Goal: Task Accomplishment & Management: Use online tool/utility

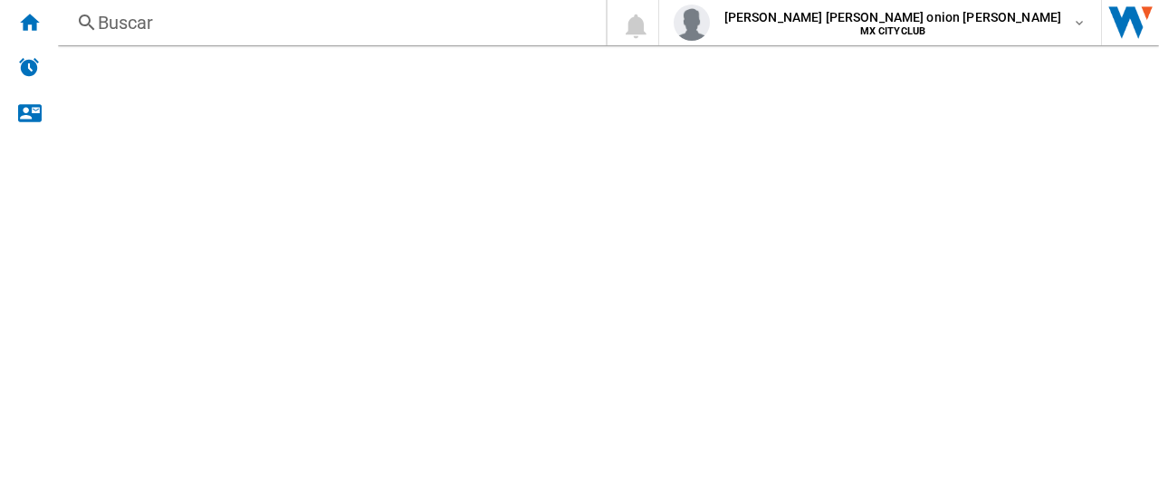
click at [518, 163] on md-content at bounding box center [608, 272] width 1101 height 454
click at [29, 28] on ng-md-icon "Inicio" at bounding box center [29, 22] width 22 height 22
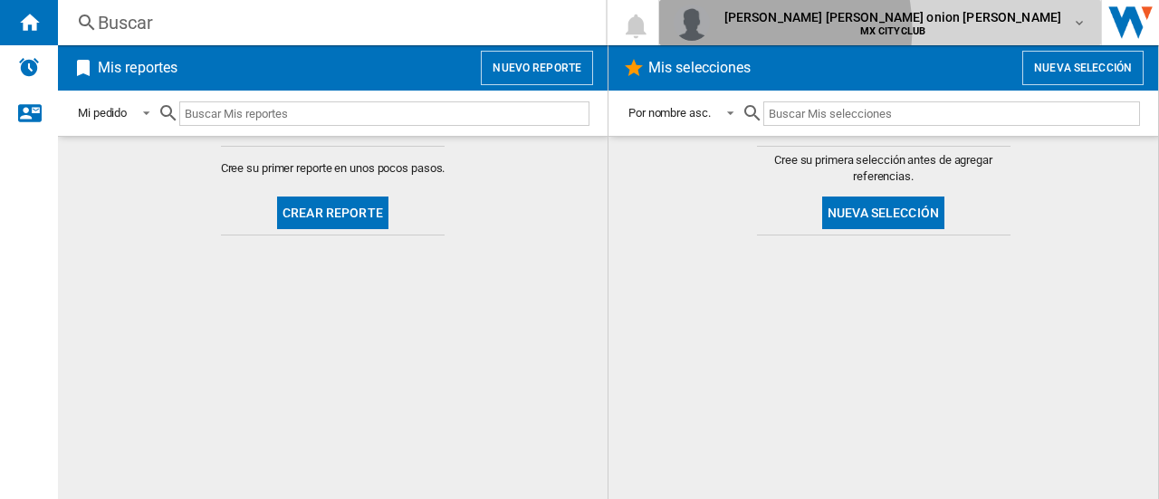
click at [942, 28] on span "MX CITYCLUB" at bounding box center [894, 31] width 338 height 11
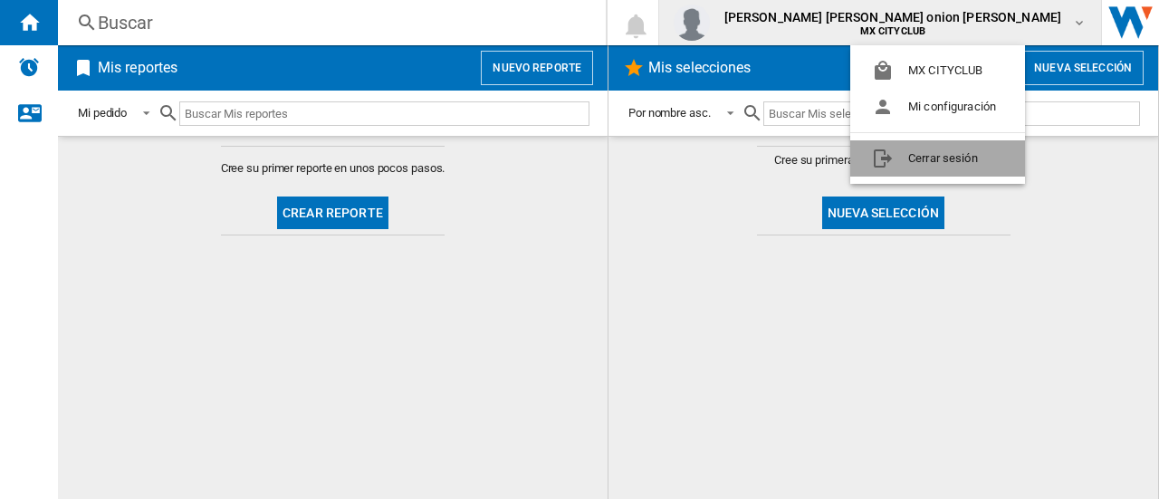
click at [899, 156] on button "Cerrar sesión" at bounding box center [938, 158] width 175 height 36
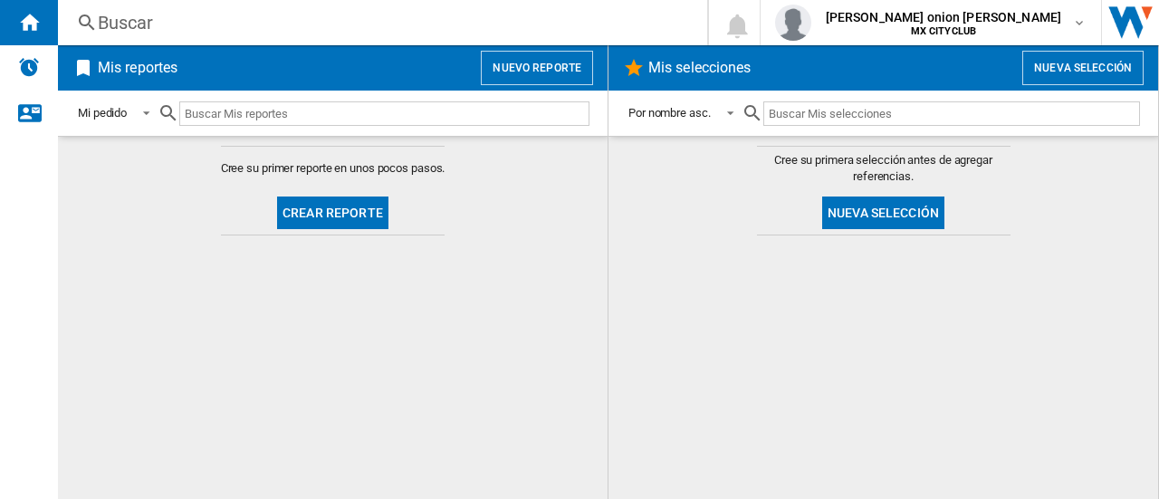
click at [312, 211] on button "Crear reporte" at bounding box center [332, 213] width 111 height 33
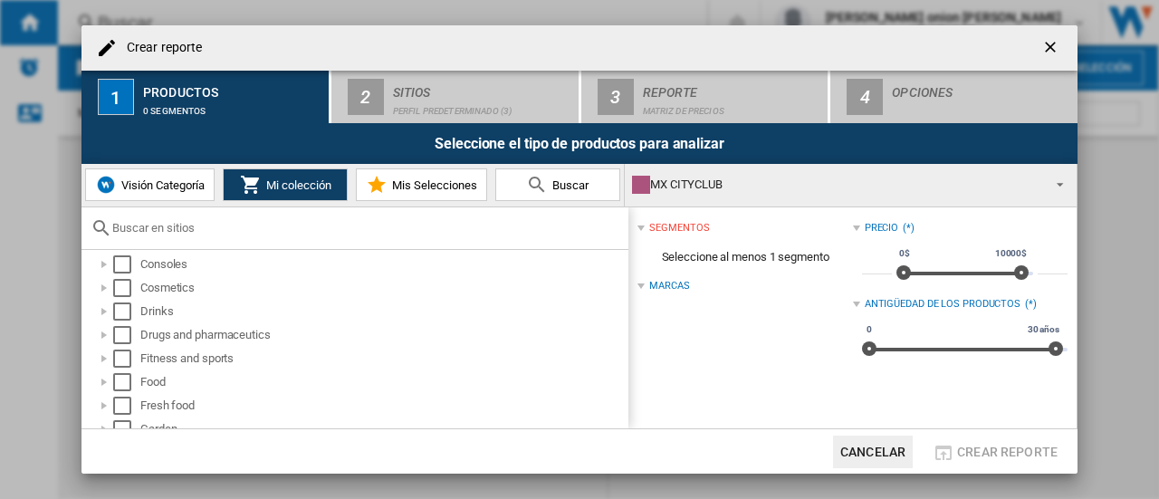
scroll to position [177, 0]
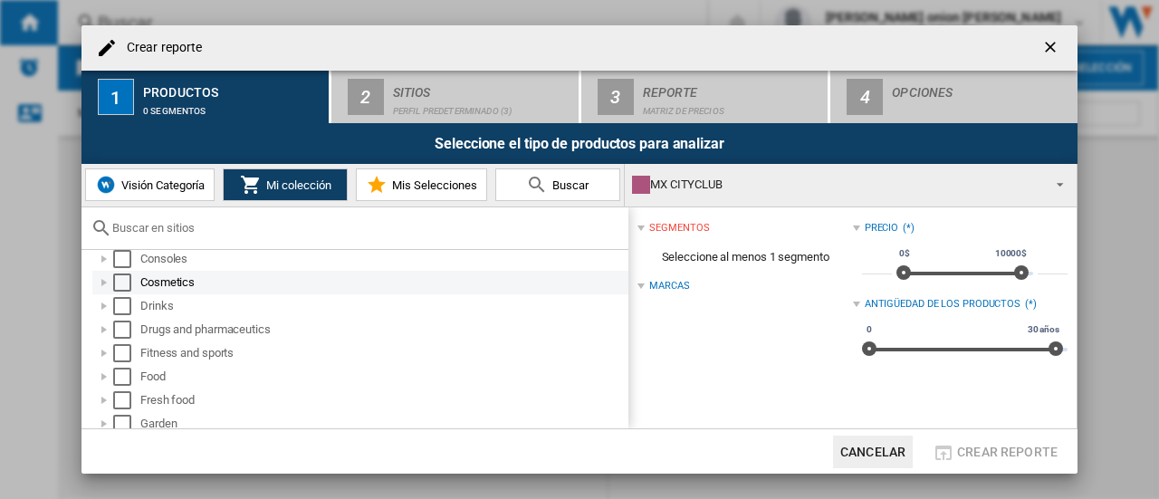
click at [109, 281] on div at bounding box center [104, 283] width 18 height 18
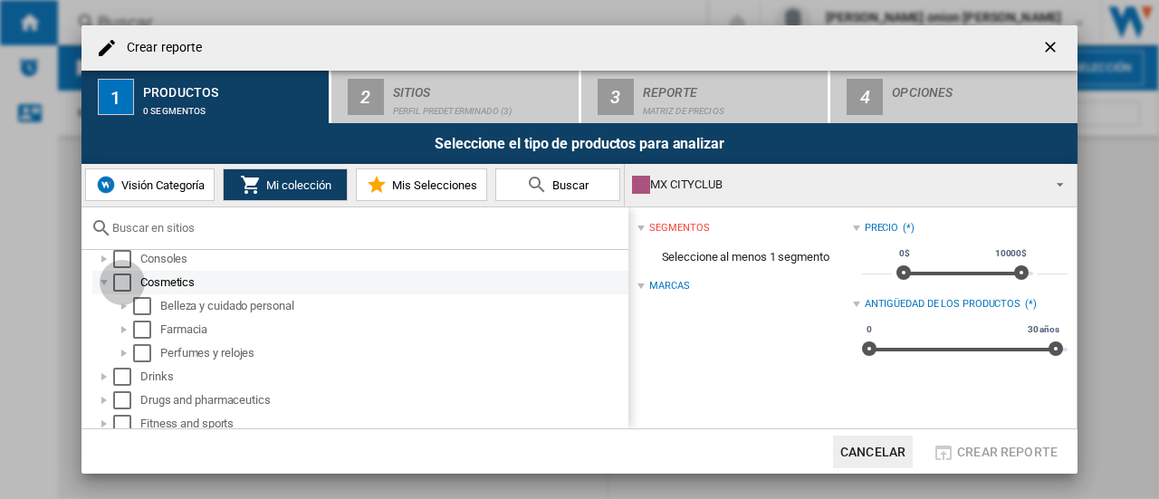
click at [123, 281] on div "Select" at bounding box center [122, 283] width 18 height 18
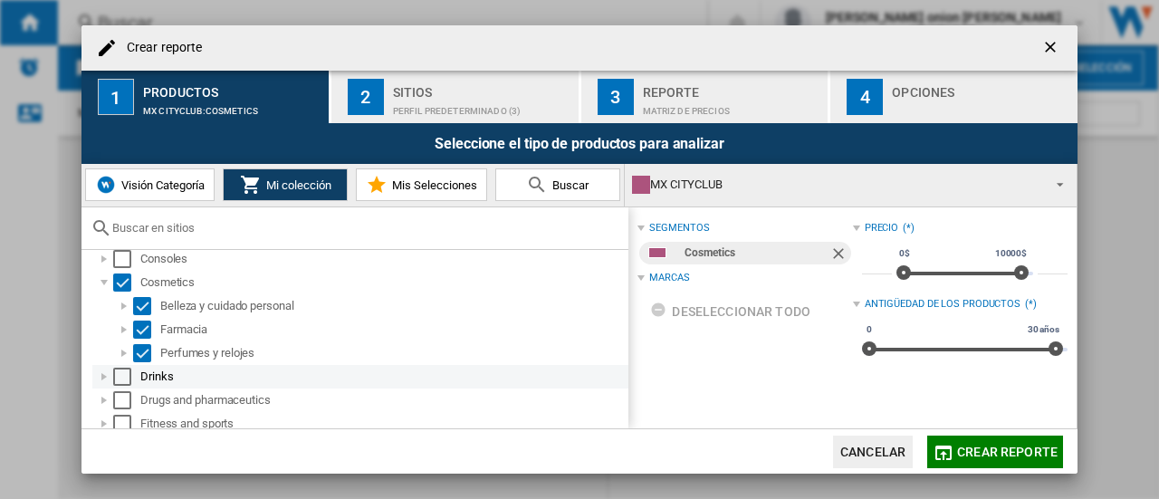
click at [108, 378] on div at bounding box center [104, 377] width 18 height 18
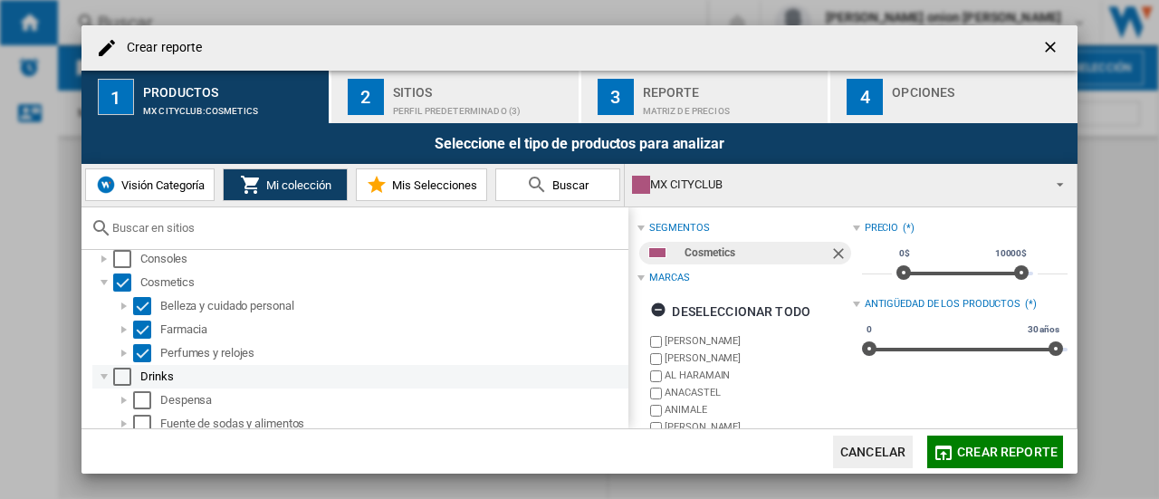
click at [124, 374] on div "Select" at bounding box center [122, 377] width 18 height 18
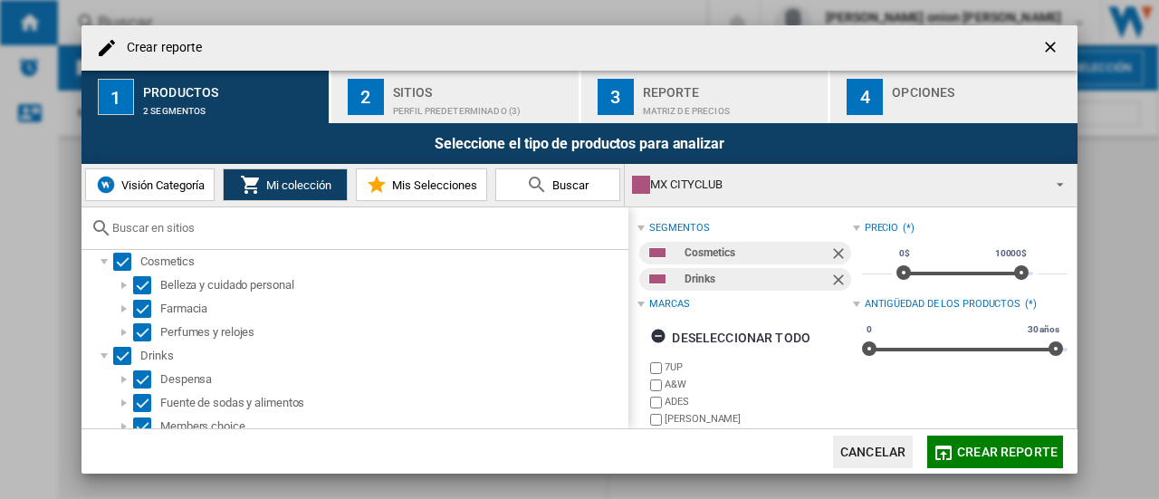
scroll to position [0, 0]
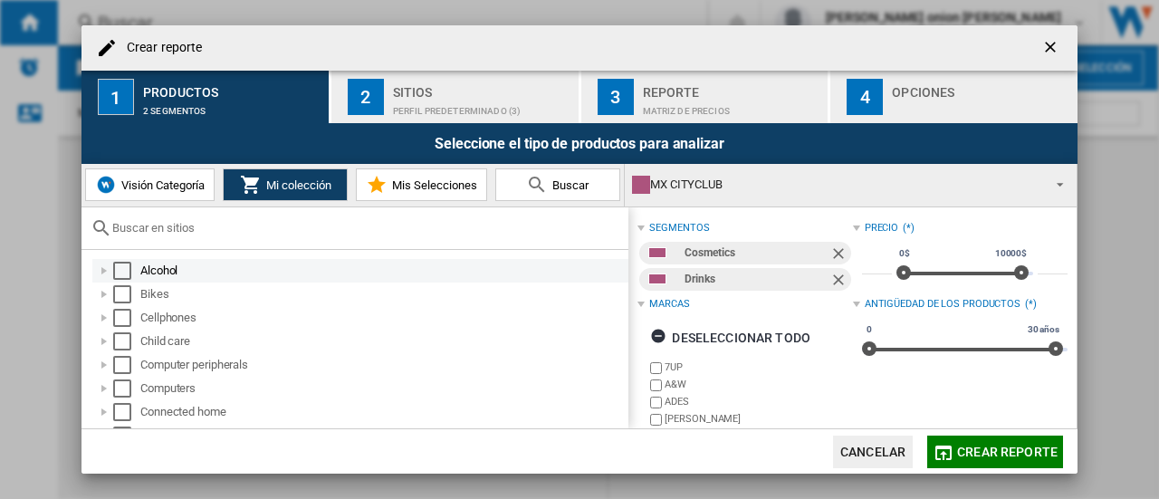
click at [120, 267] on div "Select" at bounding box center [122, 271] width 18 height 18
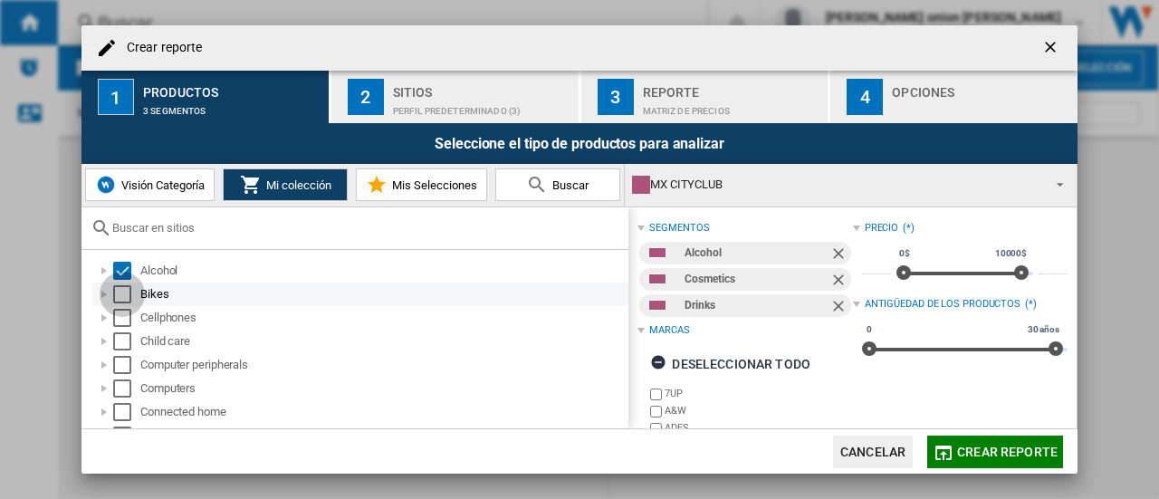
click at [124, 289] on div "Select" at bounding box center [122, 294] width 18 height 18
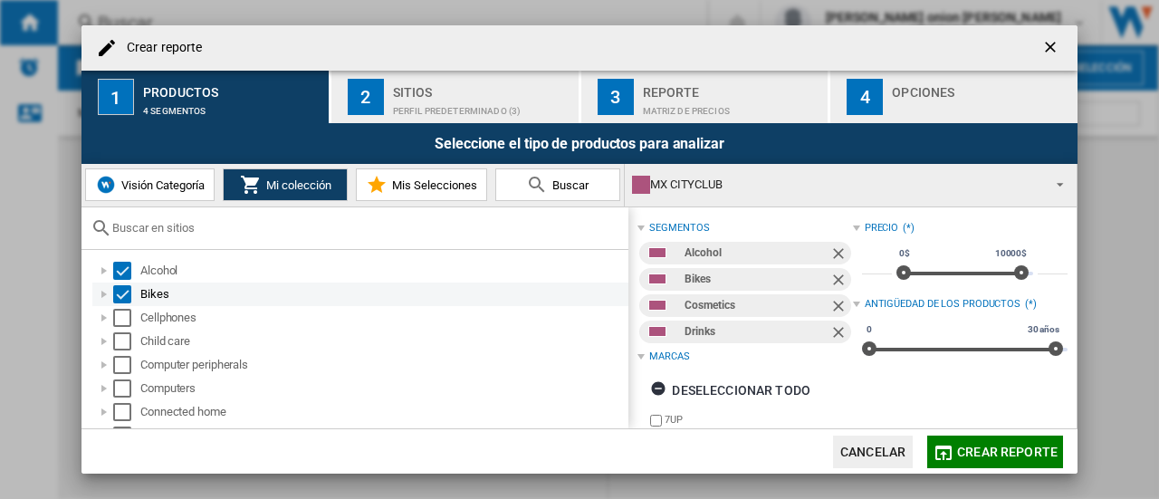
click at [123, 296] on div "Select" at bounding box center [122, 294] width 18 height 18
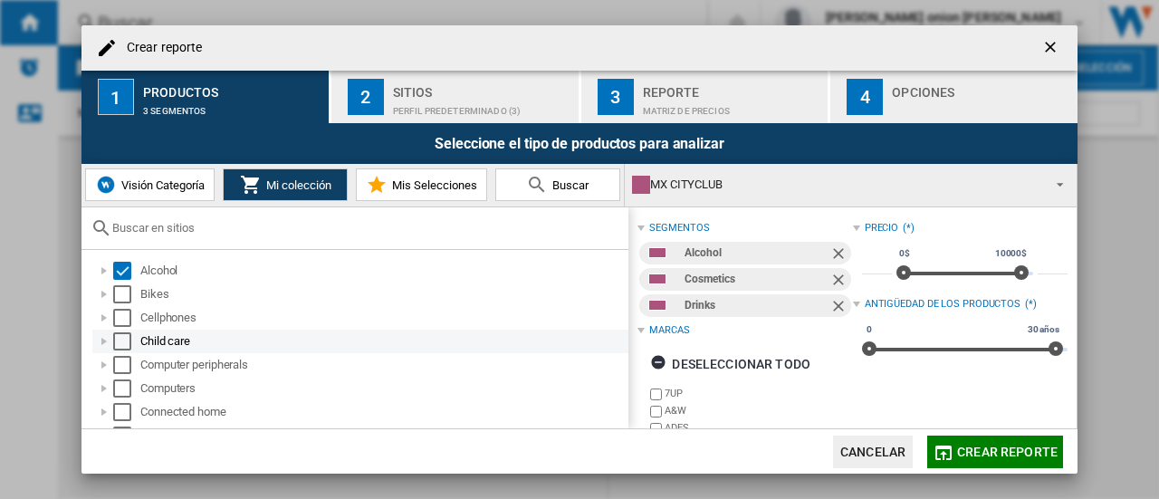
click at [107, 339] on div at bounding box center [104, 341] width 18 height 18
click at [122, 341] on div "Select" at bounding box center [122, 341] width 18 height 18
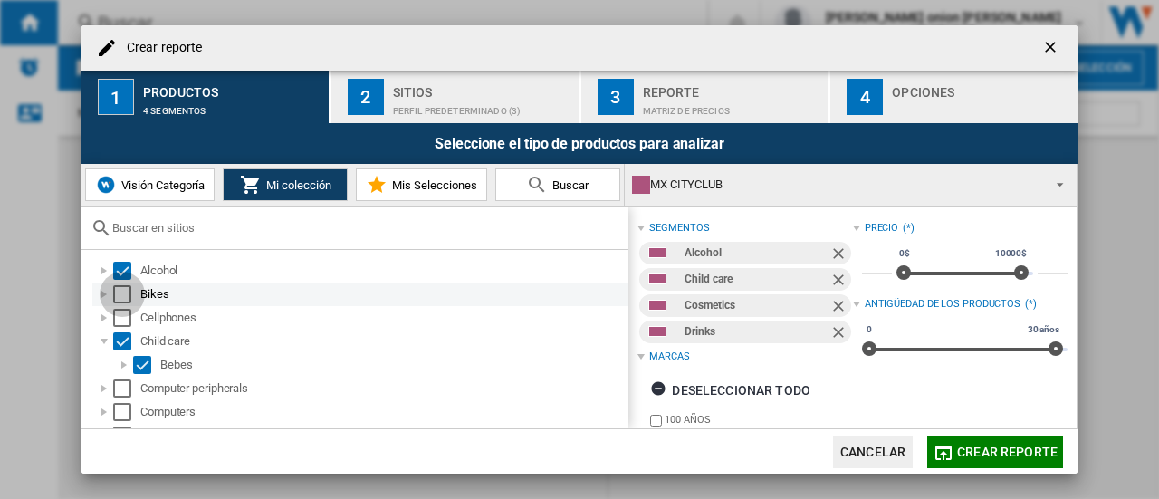
click at [125, 288] on div "Select" at bounding box center [122, 294] width 18 height 18
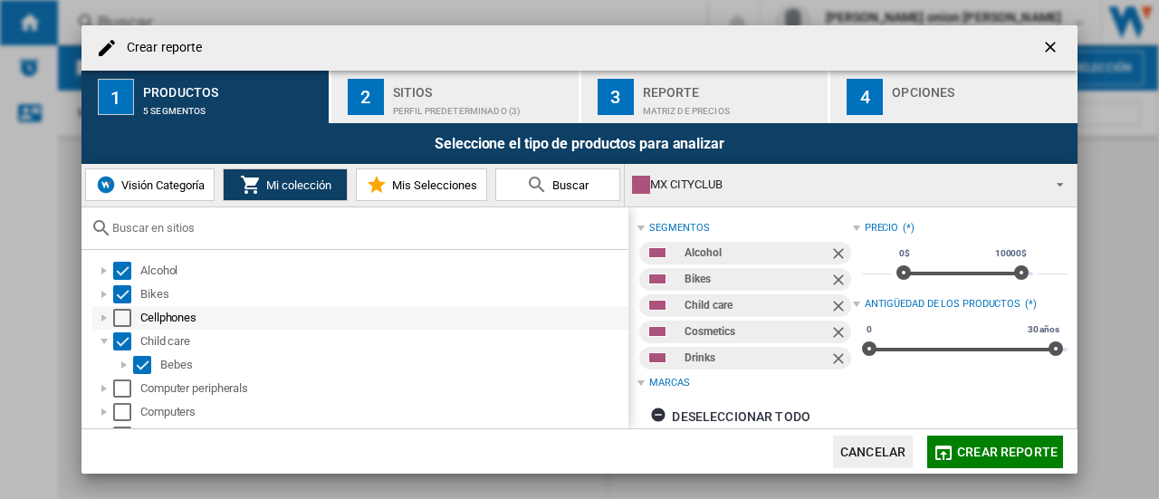
click at [125, 307] on div "Cellphones" at bounding box center [360, 318] width 536 height 24
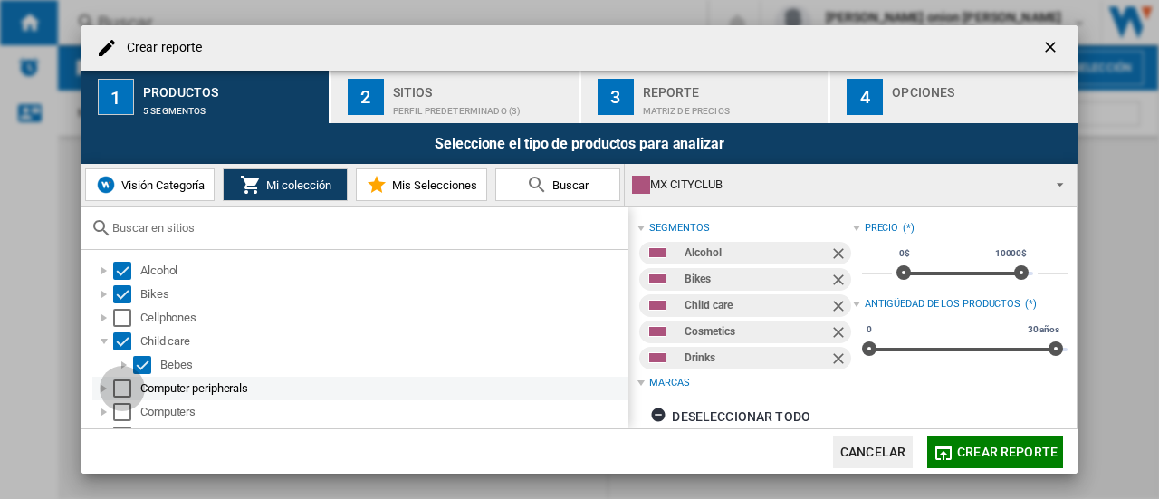
click at [118, 386] on div "Select" at bounding box center [122, 389] width 18 height 18
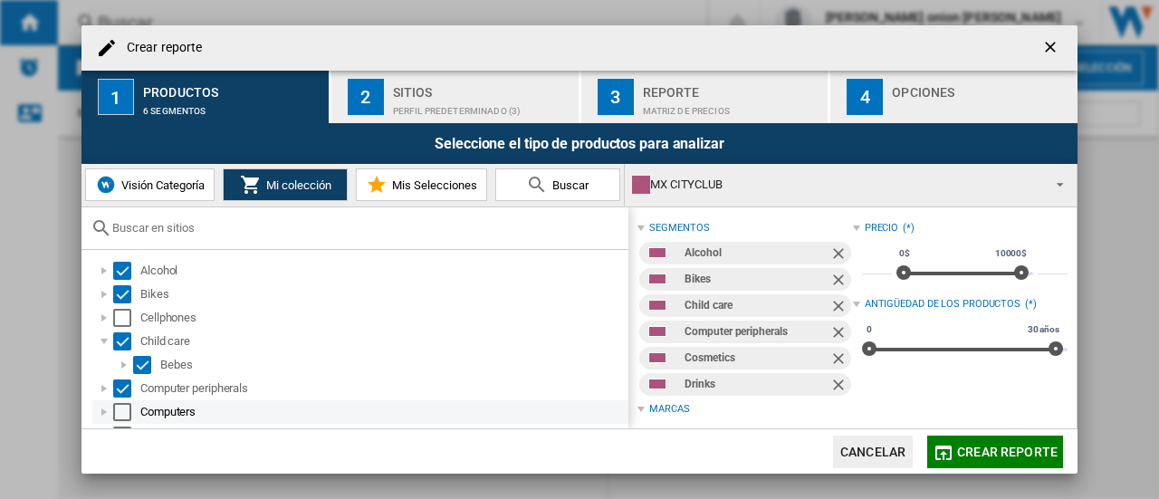
click at [120, 413] on div "Select" at bounding box center [122, 412] width 18 height 18
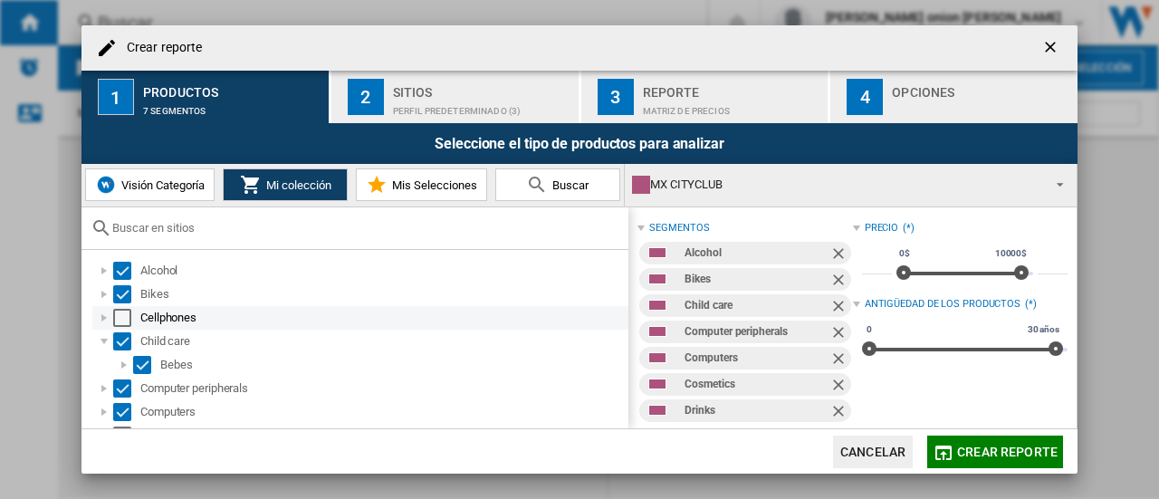
click at [129, 311] on div "Select" at bounding box center [122, 318] width 18 height 18
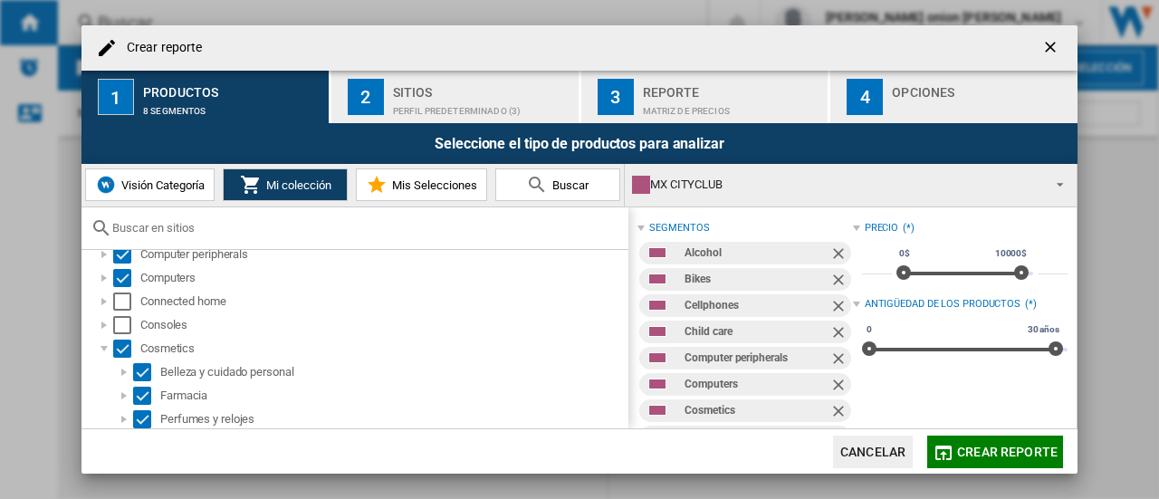
scroll to position [144, 0]
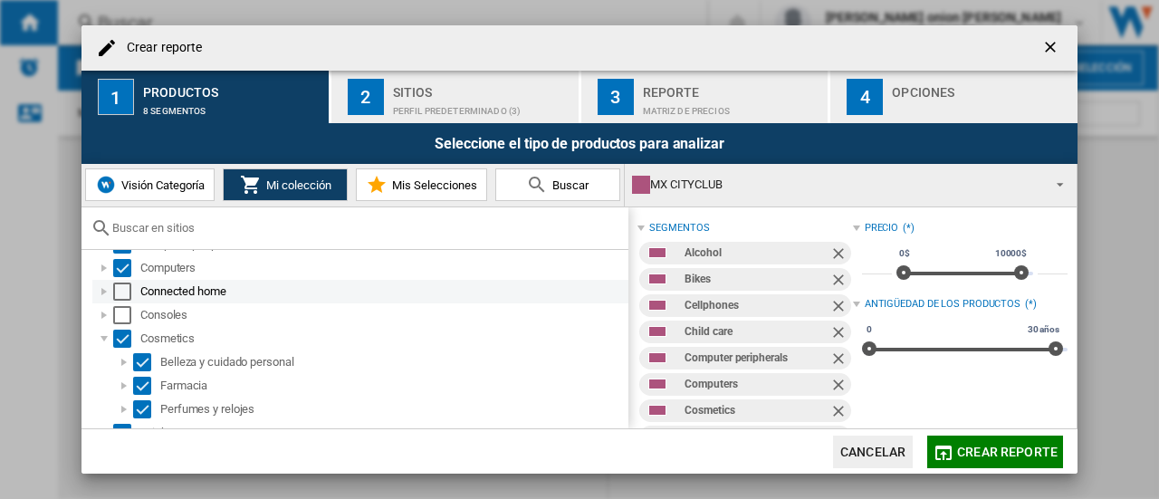
click at [117, 298] on div "Select" at bounding box center [122, 292] width 18 height 18
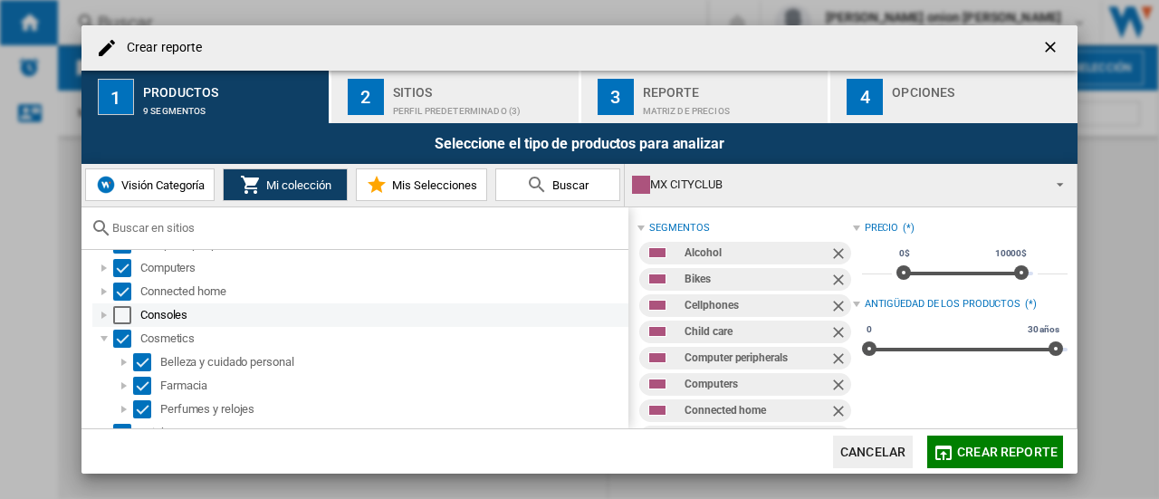
click at [120, 314] on div "Select" at bounding box center [122, 315] width 18 height 18
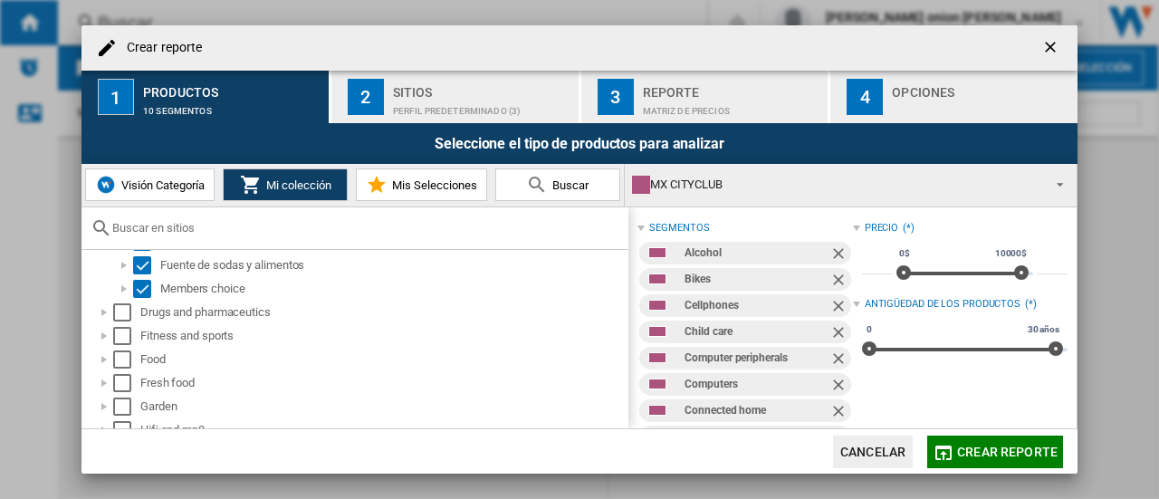
scroll to position [379, 0]
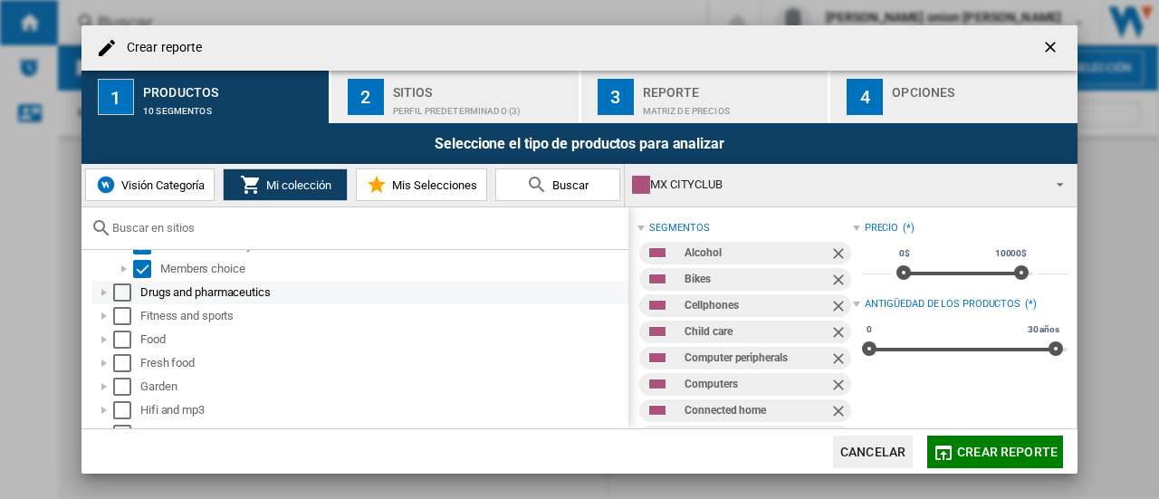
click at [134, 292] on md-checkbox "Select" at bounding box center [126, 293] width 27 height 18
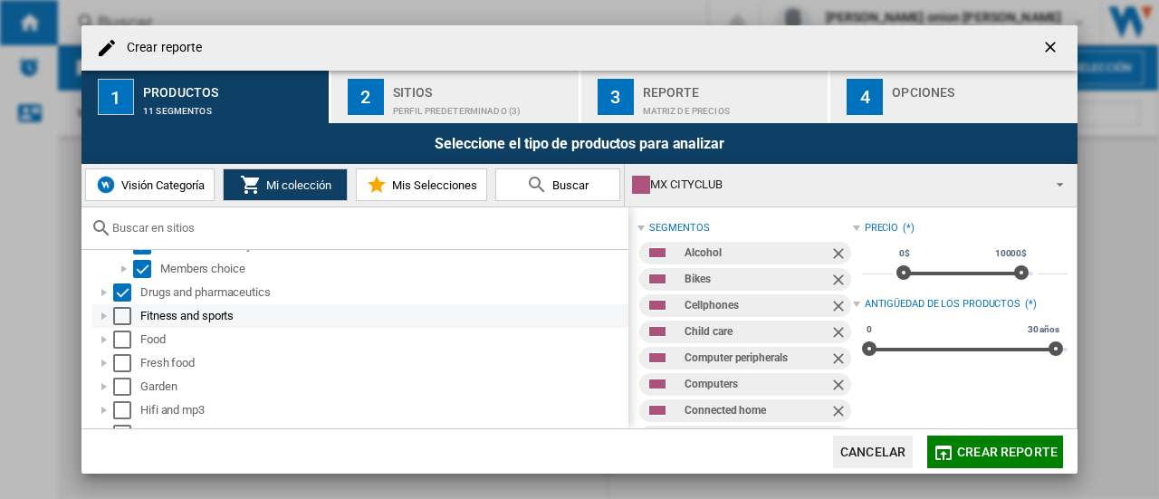
click at [131, 310] on md-checkbox "Select" at bounding box center [126, 316] width 27 height 18
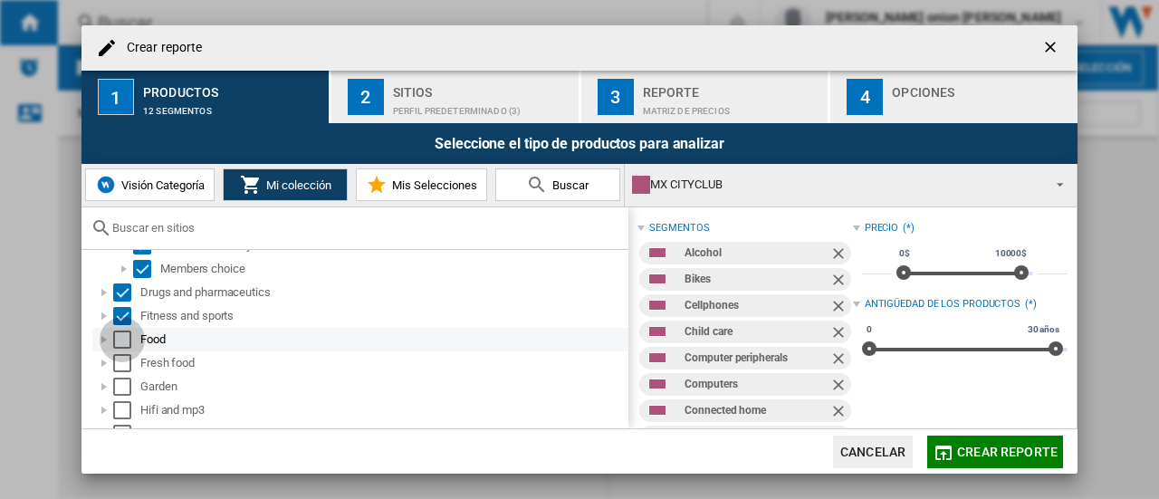
click at [126, 338] on div "Select" at bounding box center [122, 340] width 18 height 18
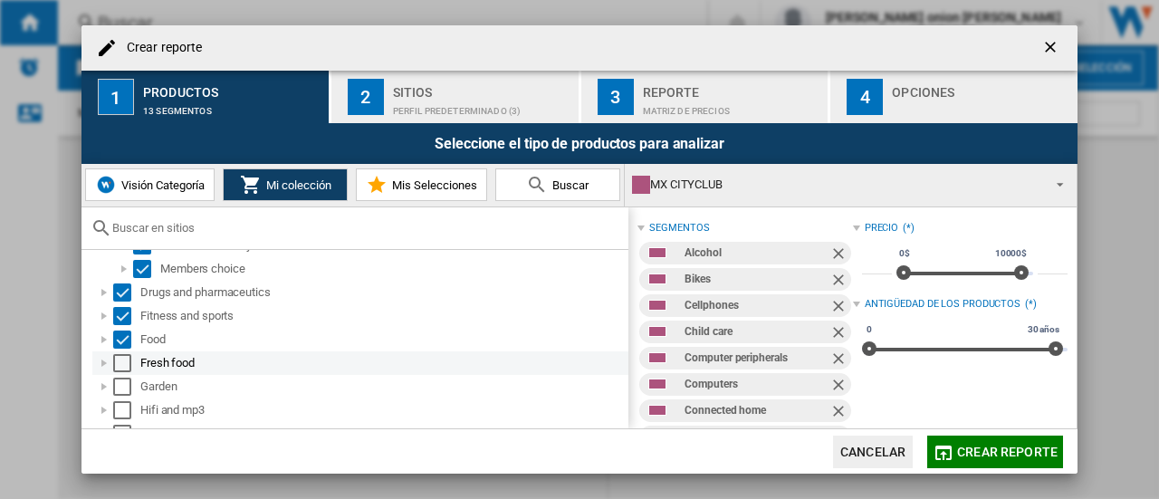
click at [125, 358] on div "Select" at bounding box center [122, 363] width 18 height 18
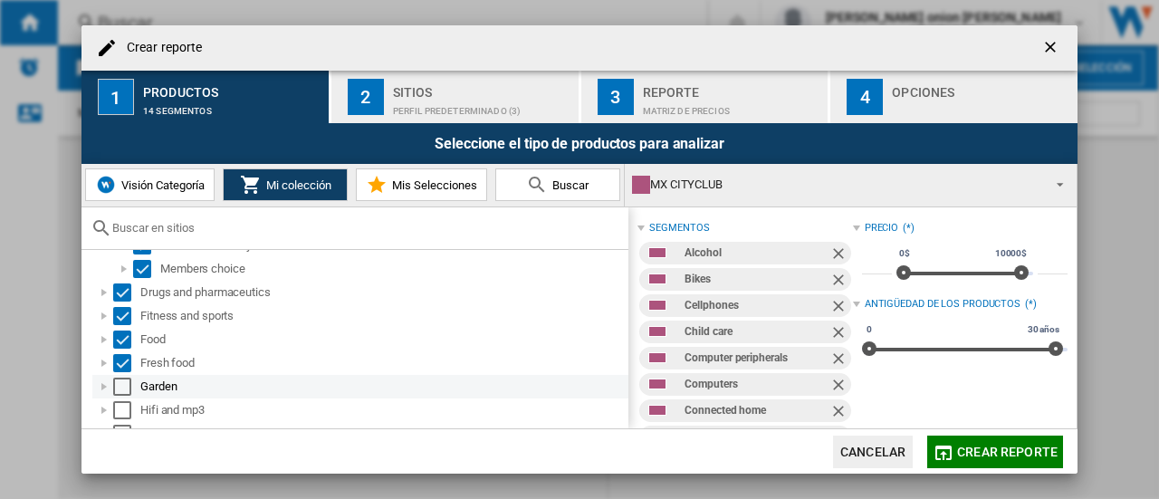
click at [126, 390] on div "Select" at bounding box center [122, 387] width 18 height 18
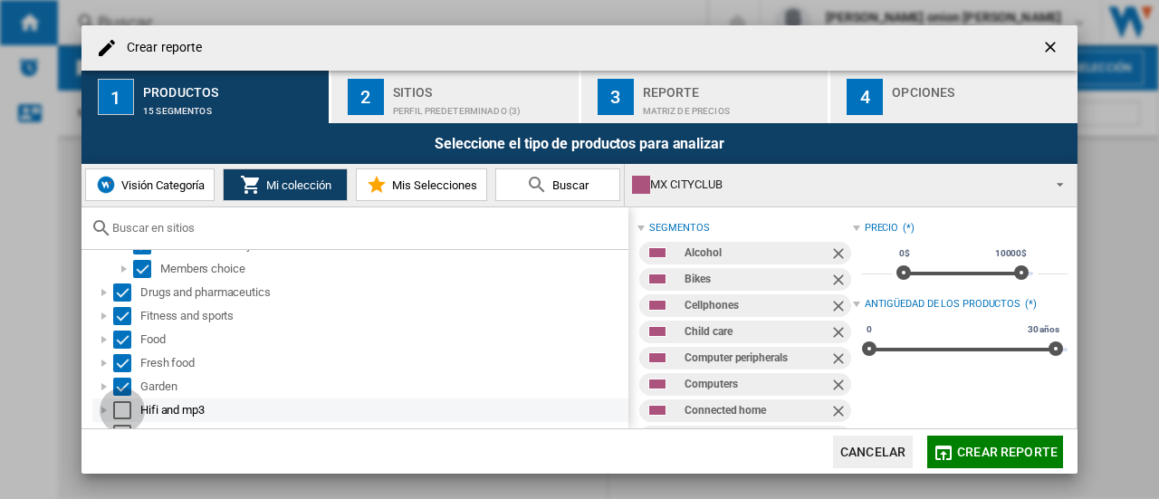
click at [123, 409] on div "Select" at bounding box center [122, 410] width 18 height 18
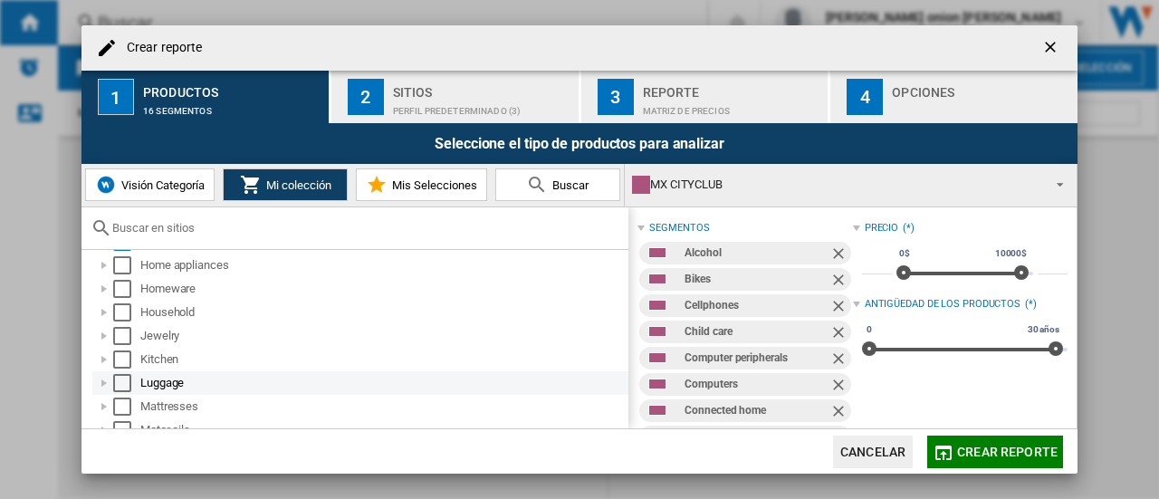
scroll to position [563, 0]
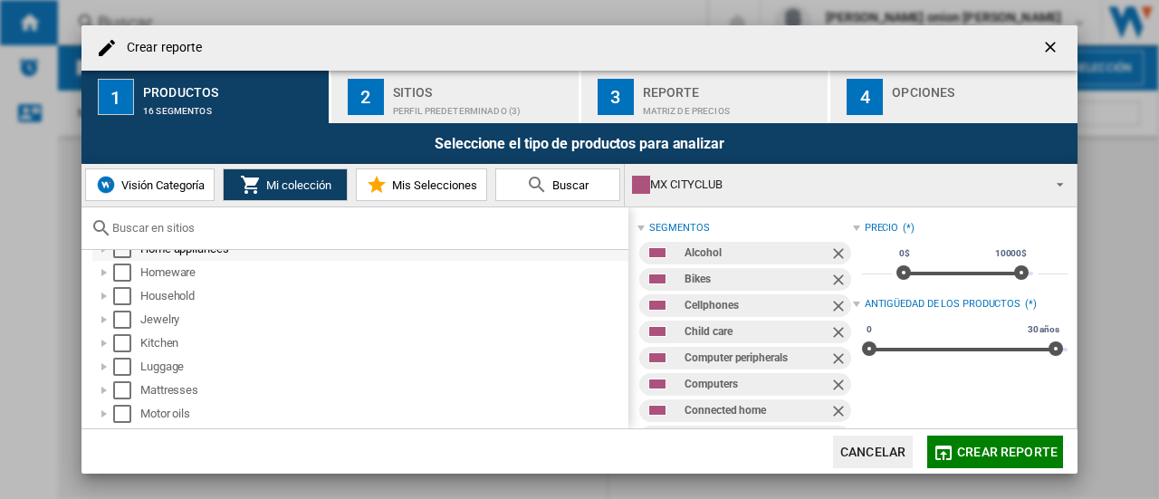
click at [120, 252] on div "Select" at bounding box center [122, 249] width 18 height 18
click at [121, 275] on div "Select" at bounding box center [122, 273] width 18 height 18
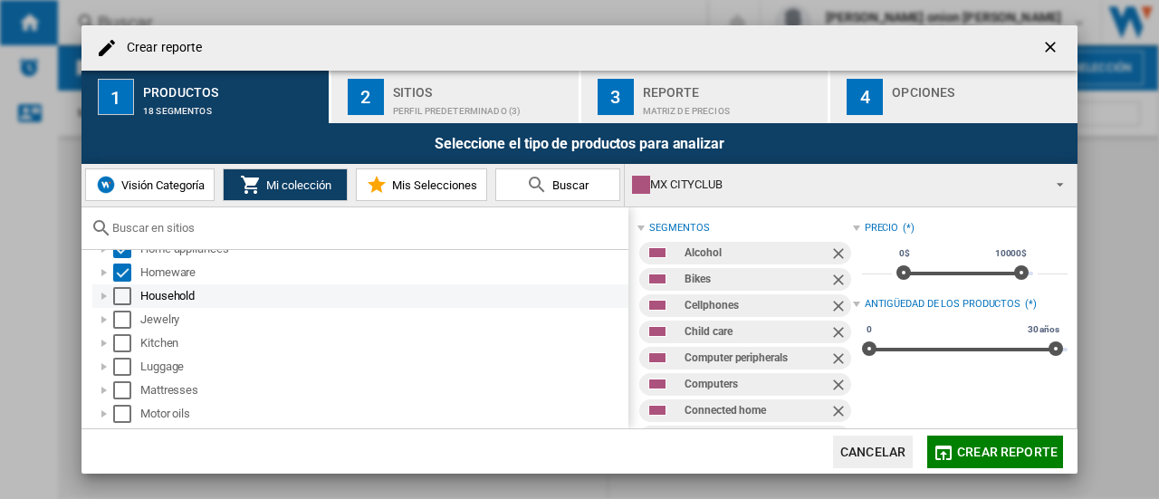
click at [121, 290] on div "Select" at bounding box center [122, 296] width 18 height 18
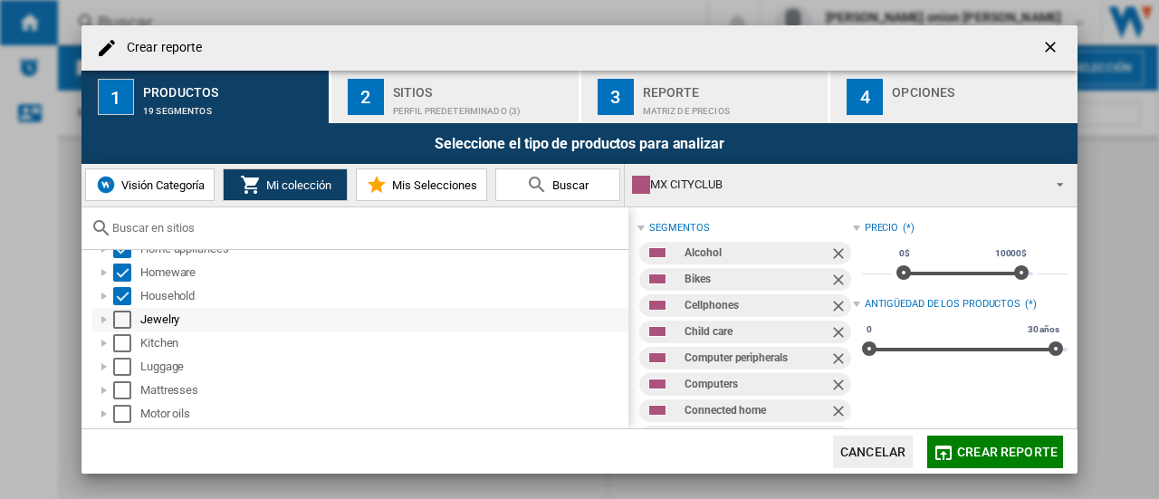
click at [123, 312] on div "Select" at bounding box center [122, 320] width 18 height 18
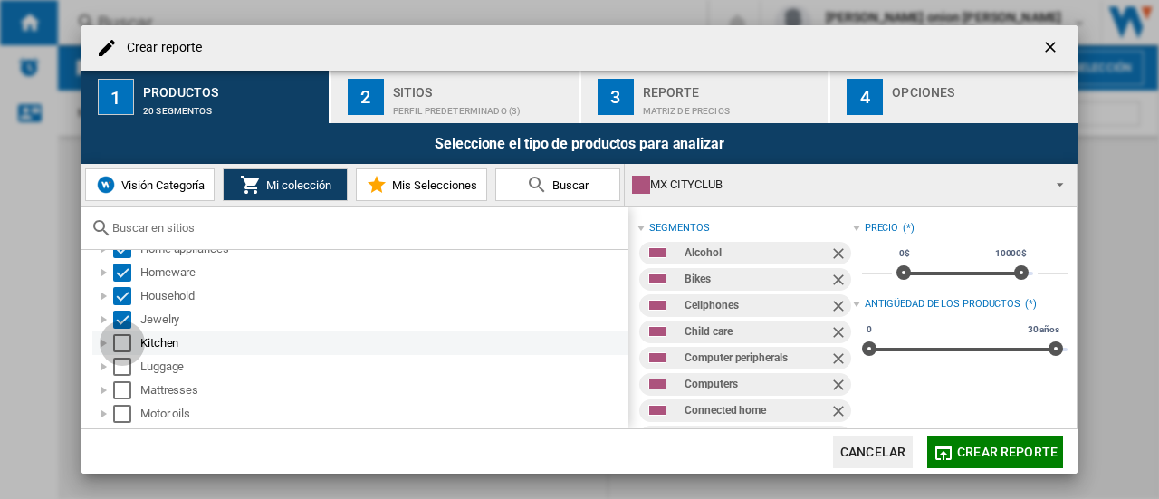
click at [123, 336] on div "Select" at bounding box center [122, 343] width 18 height 18
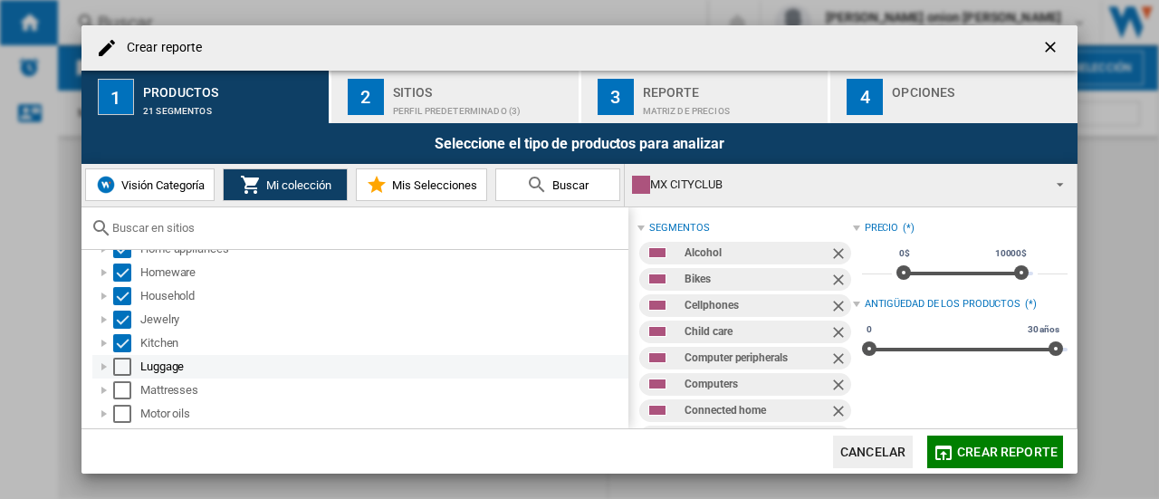
click at [127, 370] on div "Select" at bounding box center [122, 367] width 18 height 18
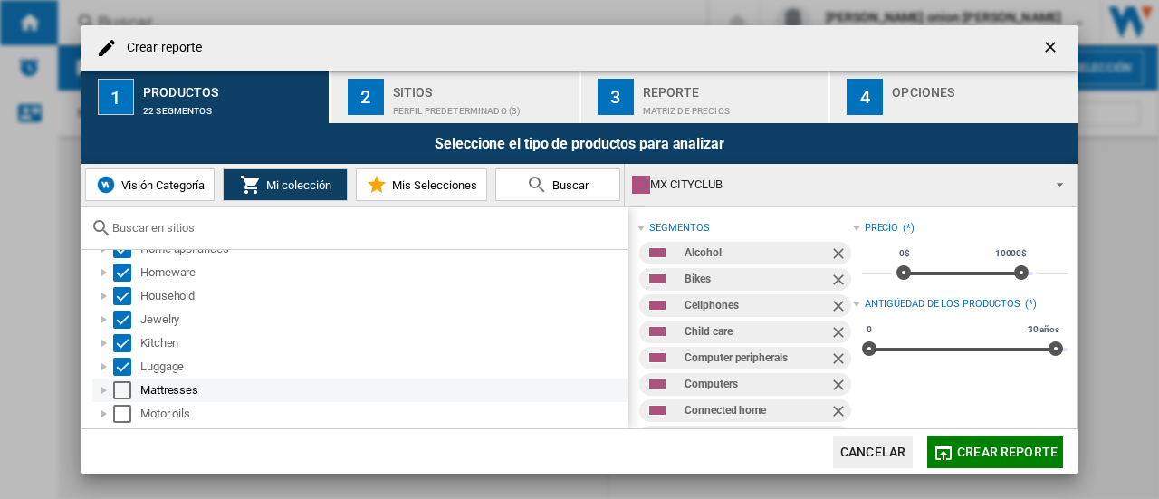
click at [122, 389] on div "Select" at bounding box center [122, 390] width 18 height 18
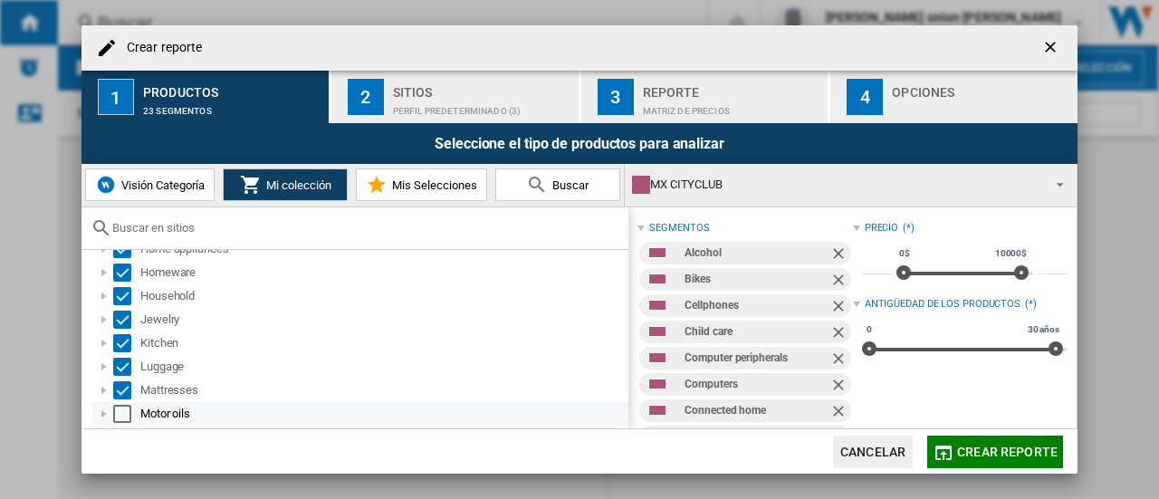
click at [122, 409] on div "Select" at bounding box center [122, 414] width 18 height 18
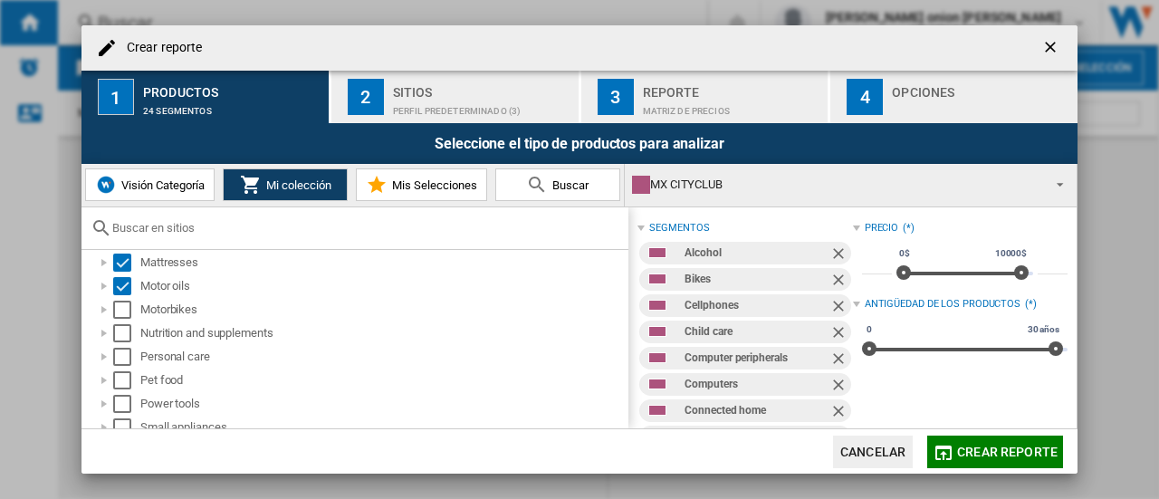
scroll to position [701, 0]
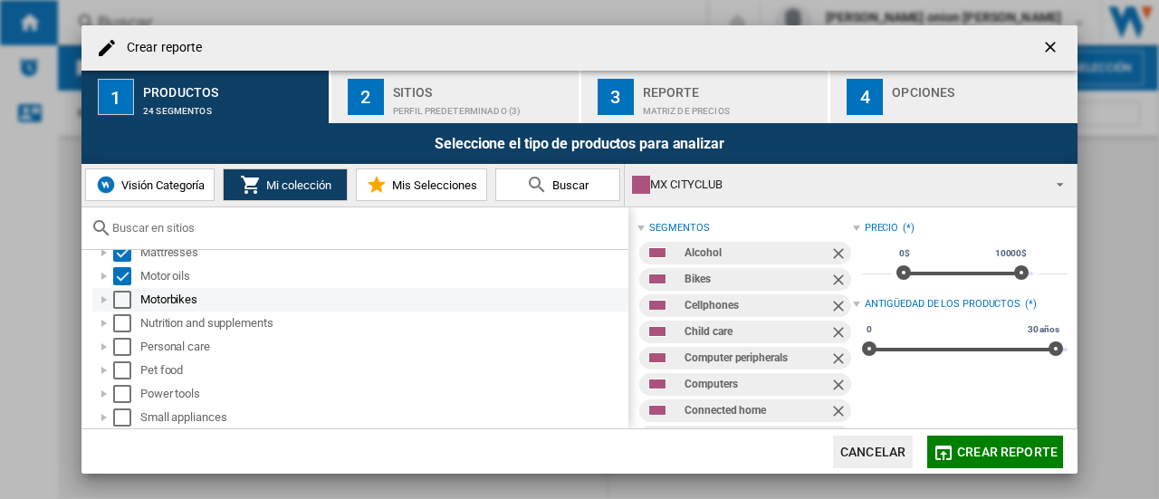
click at [120, 293] on div "Select" at bounding box center [122, 300] width 18 height 18
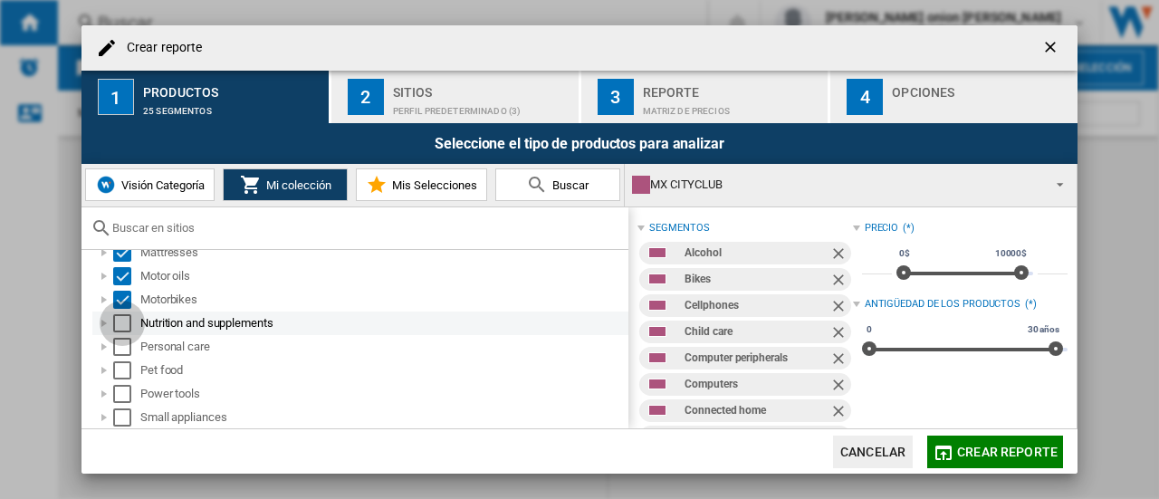
click at [125, 318] on div "Select" at bounding box center [122, 323] width 18 height 18
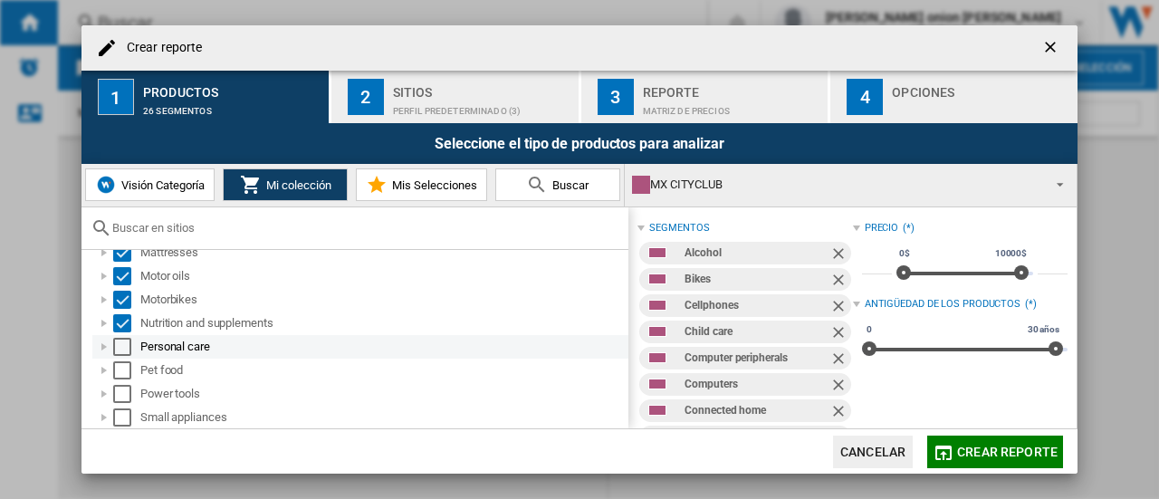
click at [121, 351] on div "Select" at bounding box center [122, 347] width 18 height 18
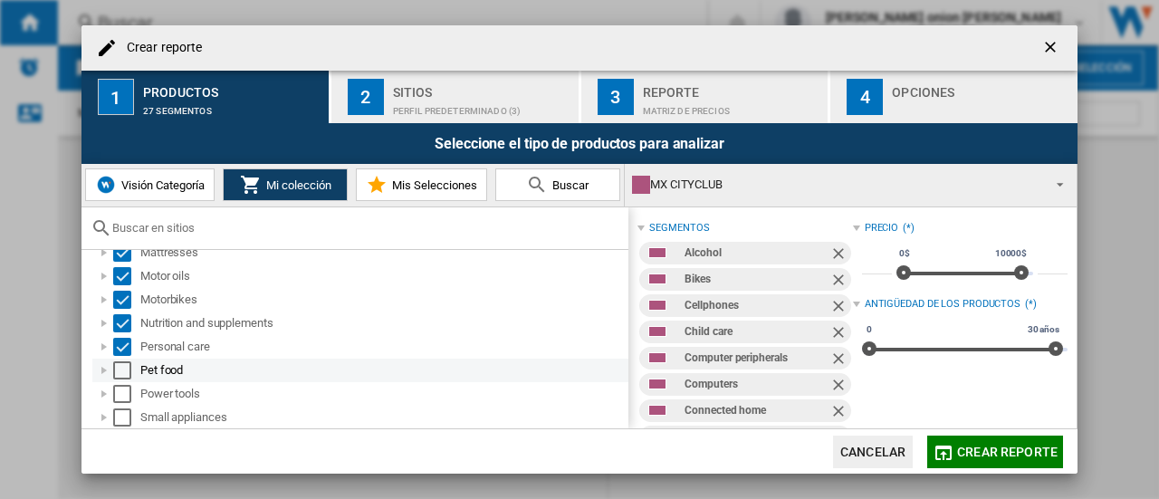
click at [120, 367] on div "Select" at bounding box center [122, 370] width 18 height 18
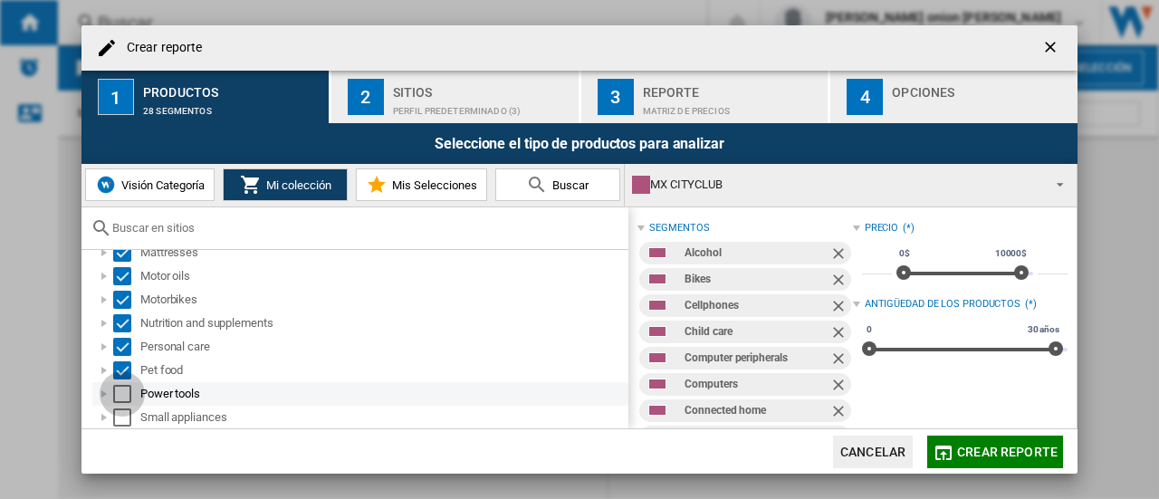
click at [121, 394] on div "Select" at bounding box center [122, 394] width 18 height 18
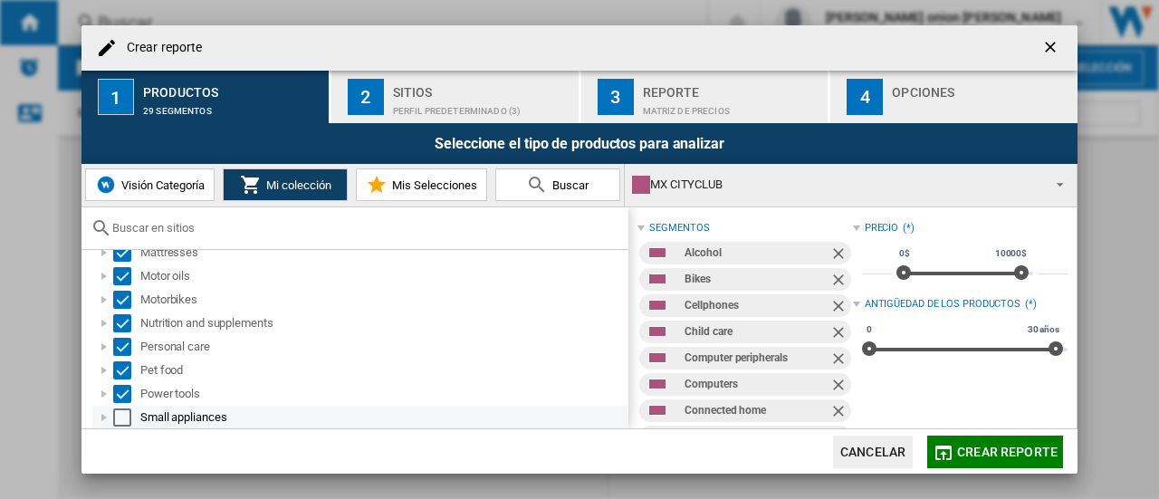
click at [119, 414] on div "Select" at bounding box center [122, 417] width 18 height 18
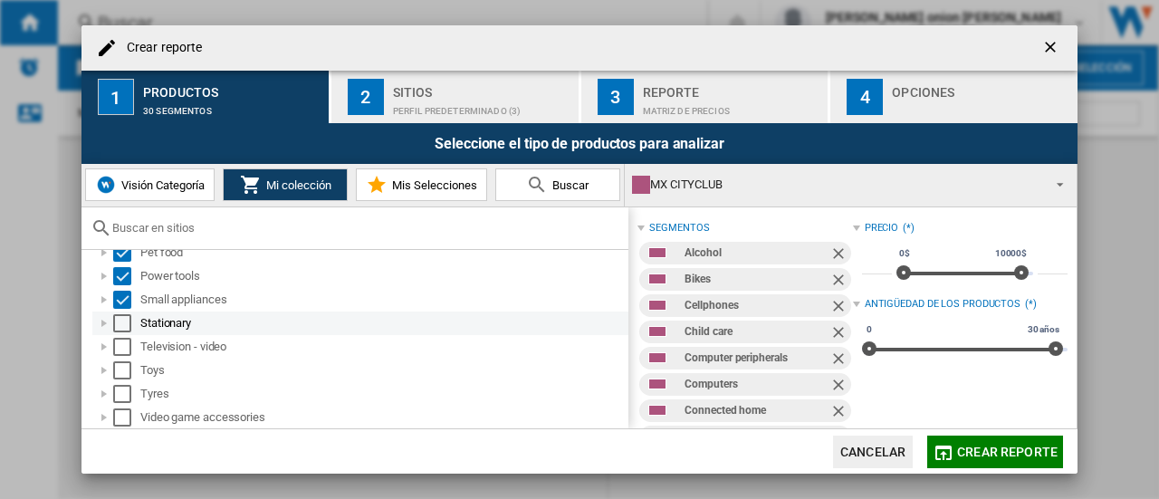
click at [128, 322] on div "Select" at bounding box center [122, 323] width 18 height 18
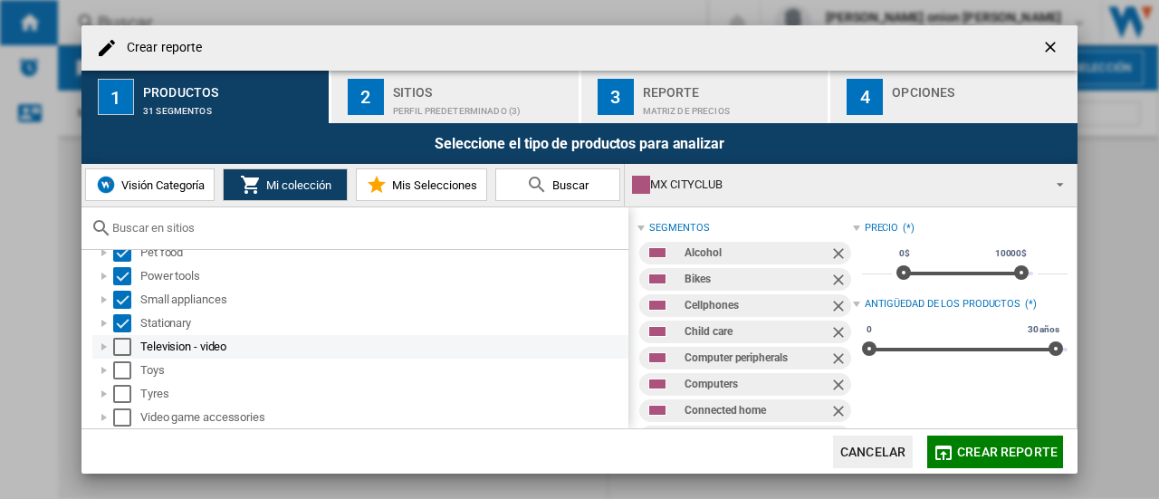
click at [126, 347] on div "Select" at bounding box center [122, 347] width 18 height 18
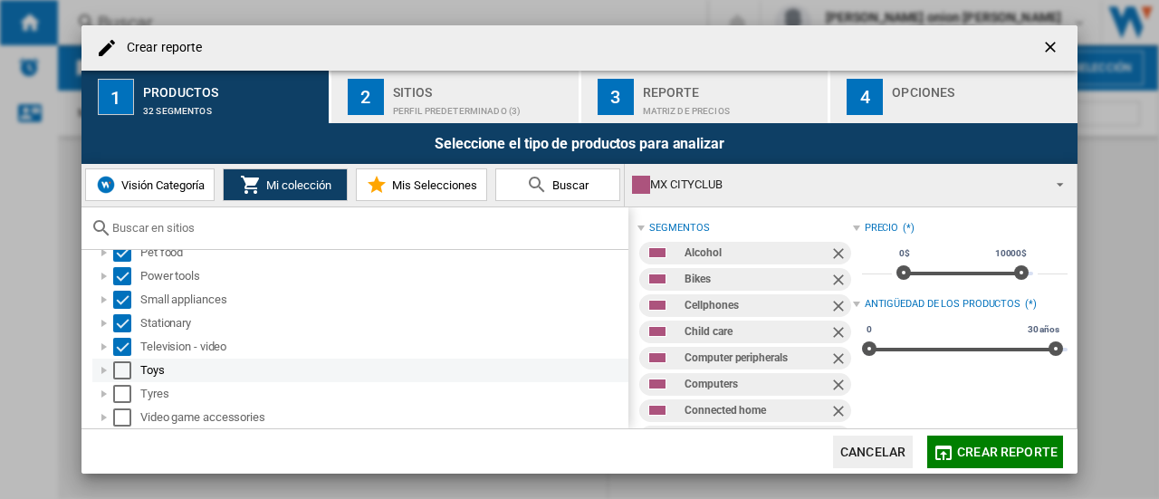
click at [124, 370] on div "Select" at bounding box center [122, 370] width 18 height 18
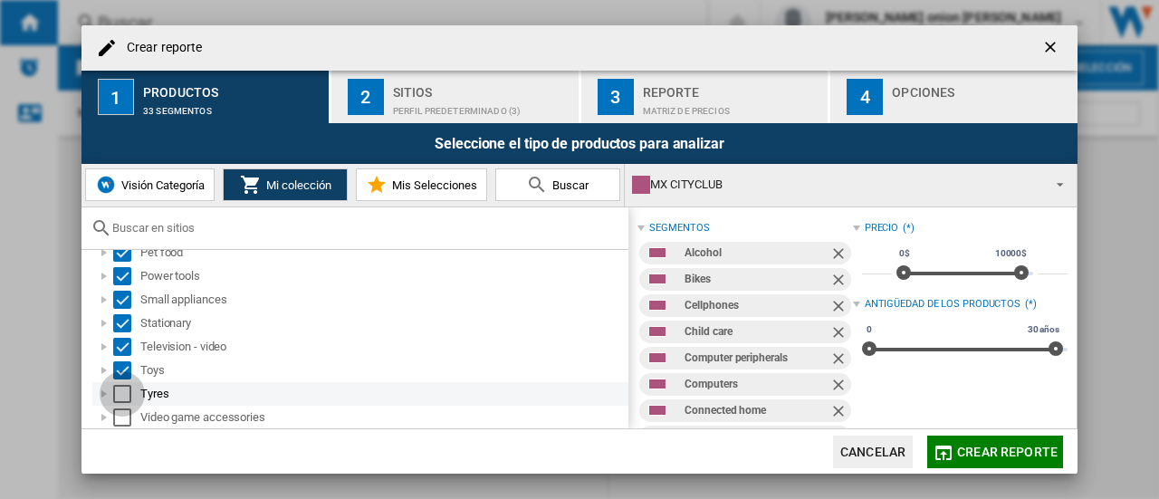
click at [121, 392] on div "Select" at bounding box center [122, 394] width 18 height 18
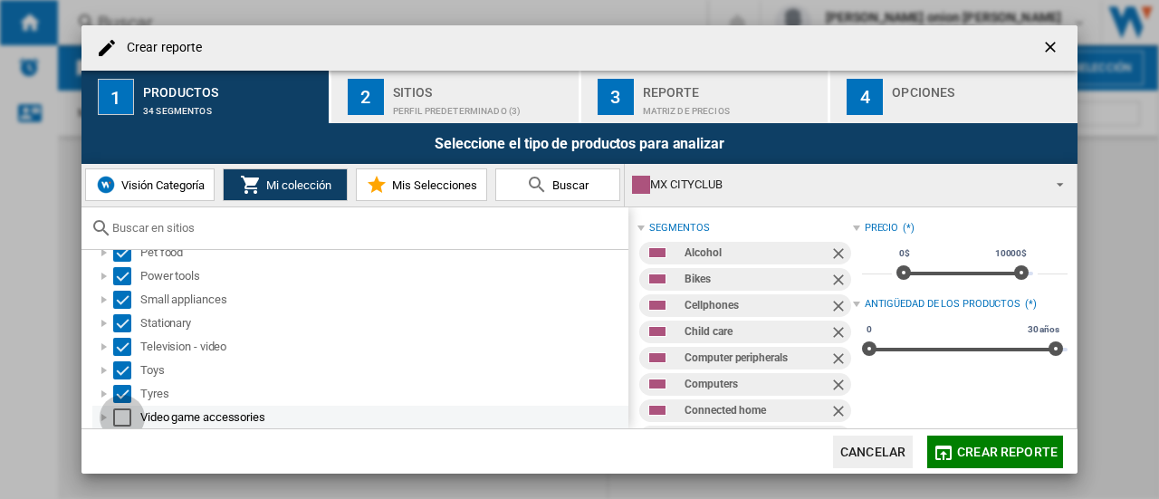
click at [121, 410] on div "Select" at bounding box center [122, 417] width 18 height 18
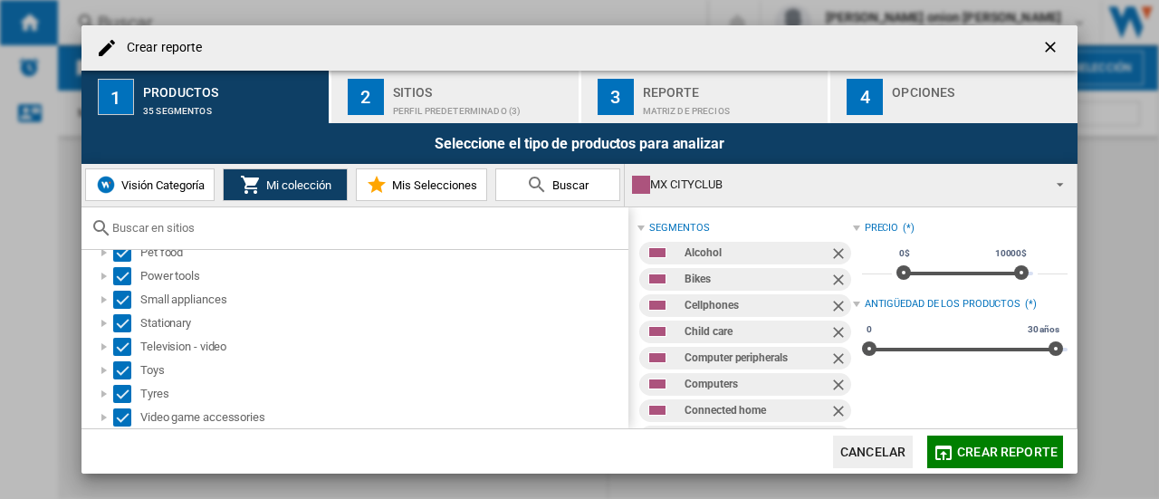
scroll to position [830, 0]
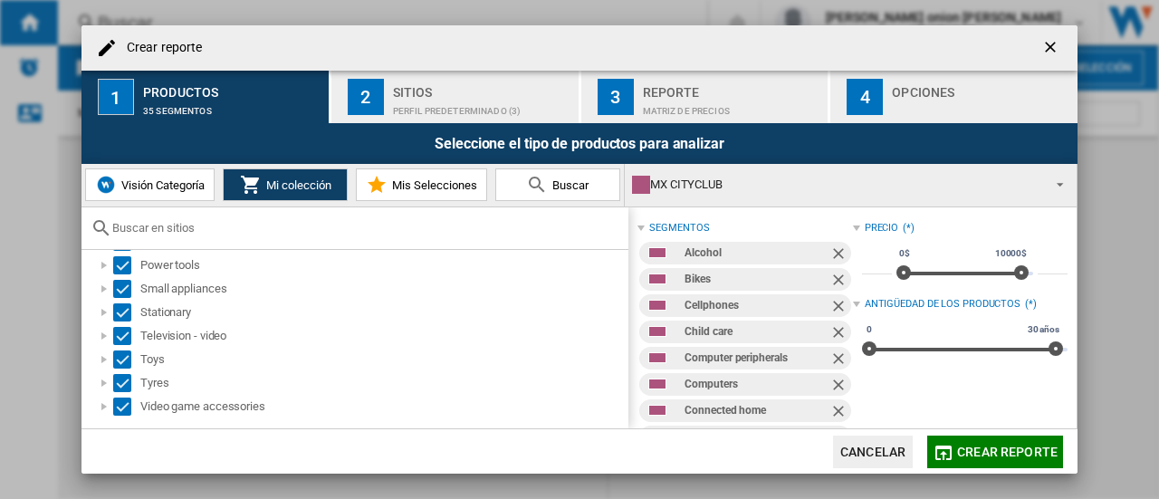
click at [432, 97] on div "Perfil predeterminado (3)" at bounding box center [482, 106] width 178 height 19
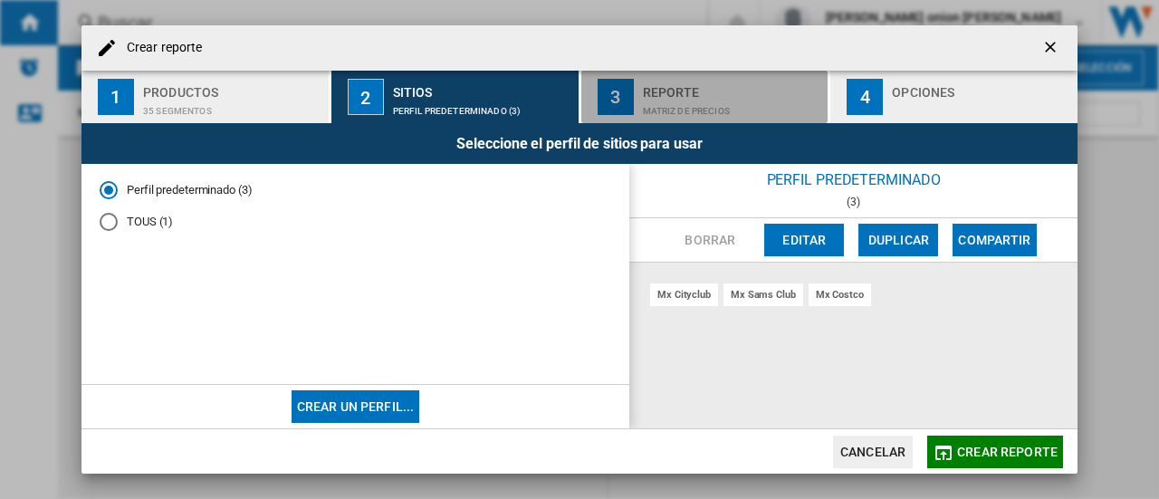
click at [670, 115] on div "Matriz de precios" at bounding box center [732, 106] width 178 height 19
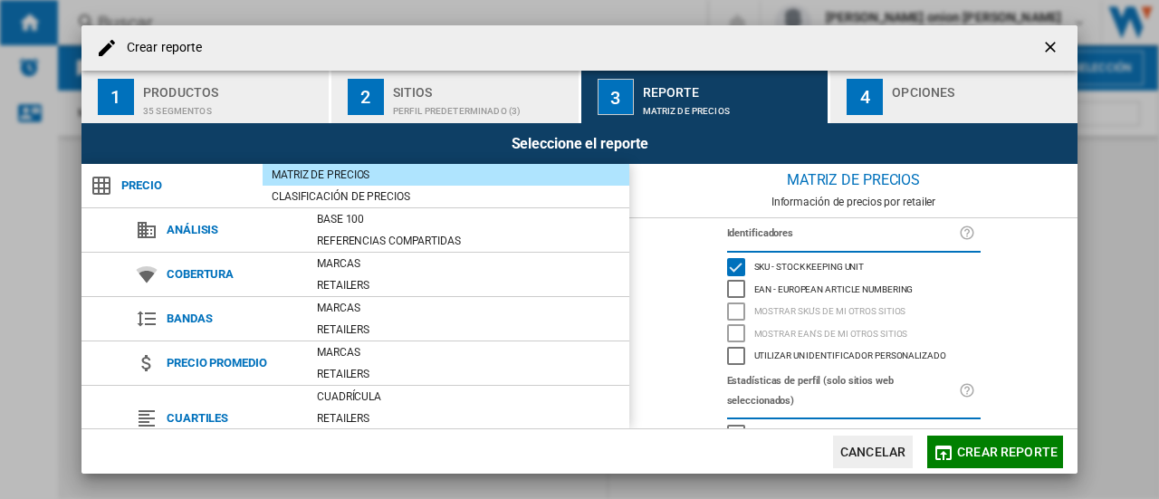
click at [876, 87] on div "4" at bounding box center [865, 97] width 36 height 36
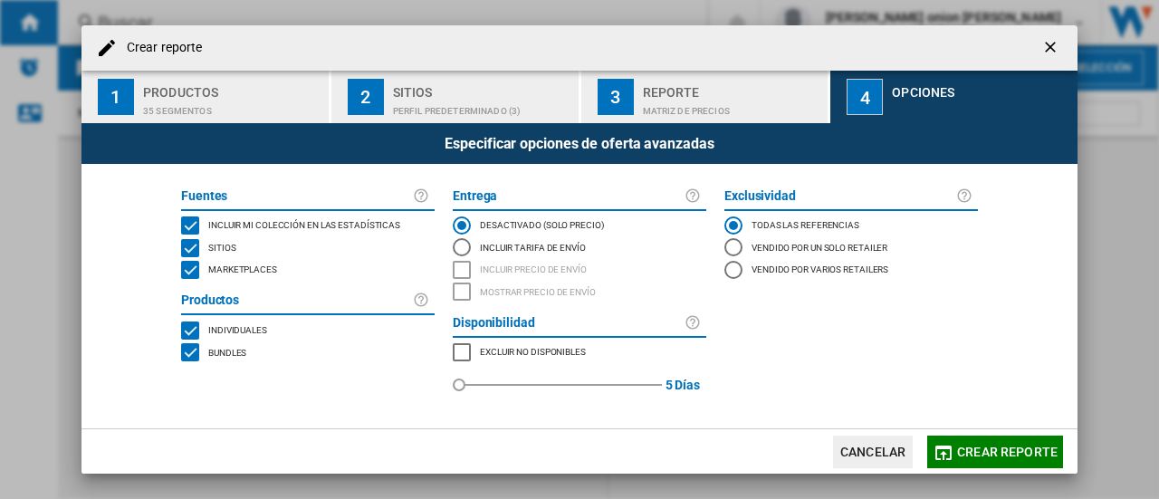
click at [966, 454] on span "Crear reporte" at bounding box center [1007, 452] width 101 height 14
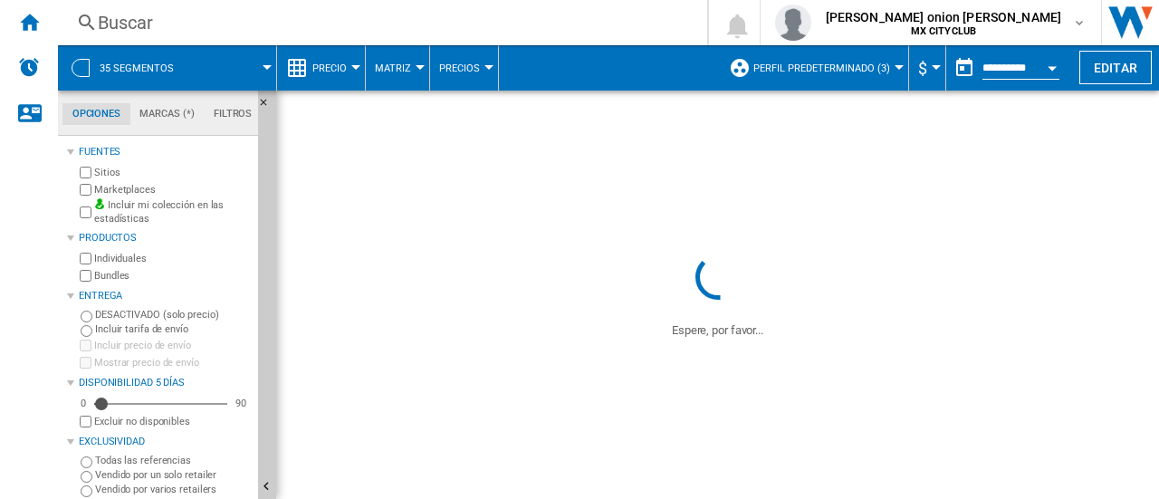
click at [857, 62] on span "Perfil predeterminado (3)" at bounding box center [822, 68] width 137 height 12
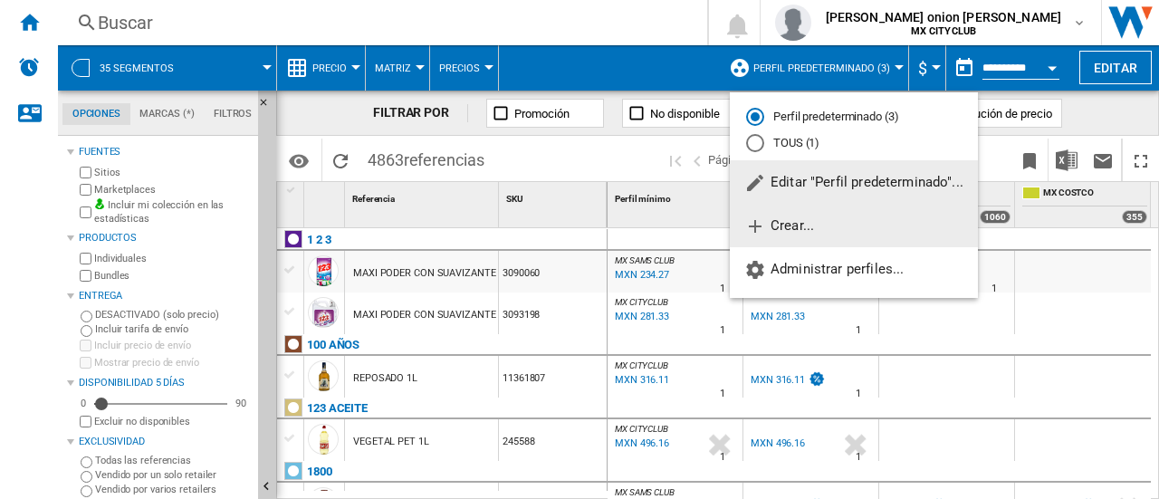
click at [795, 228] on span "Crear..." at bounding box center [780, 225] width 70 height 16
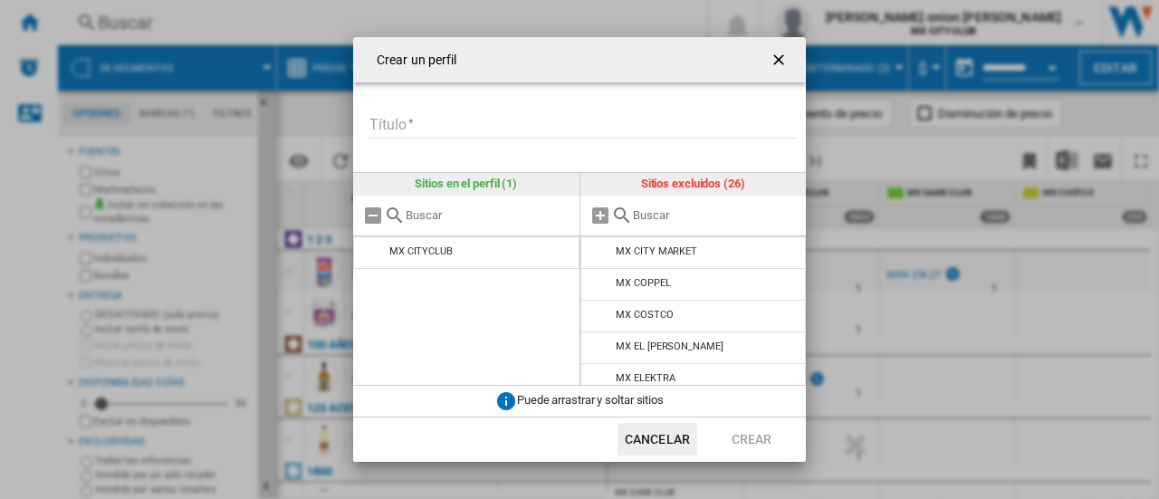
scroll to position [197, 0]
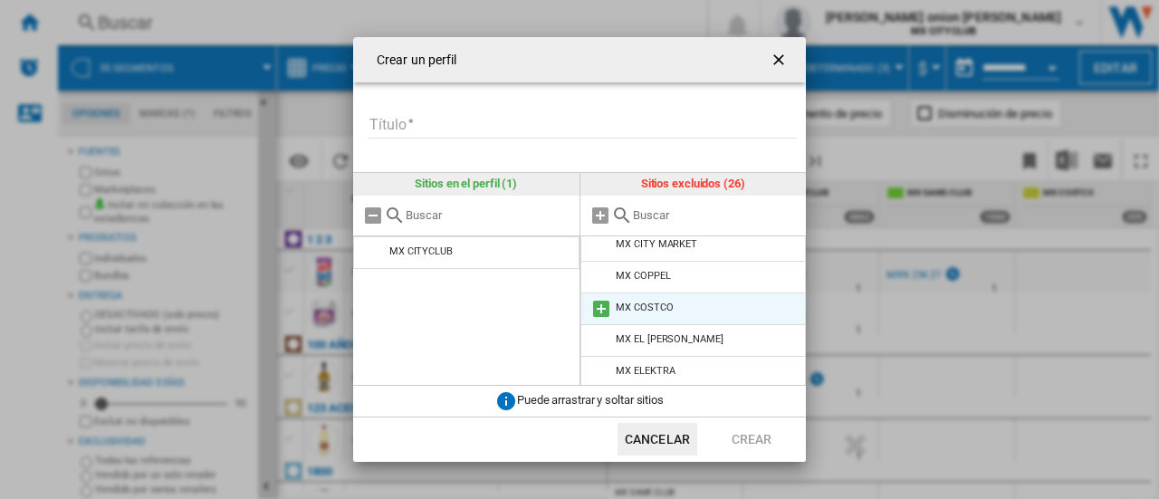
click at [674, 312] on li "MX COSTCO" at bounding box center [694, 309] width 226 height 33
click at [600, 310] on md-icon at bounding box center [602, 309] width 22 height 22
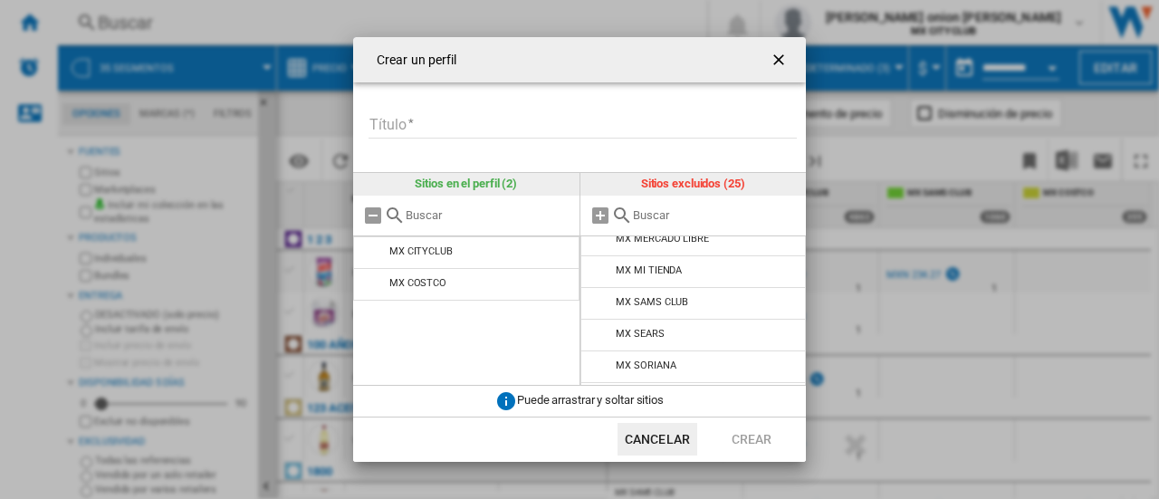
scroll to position [625, 0]
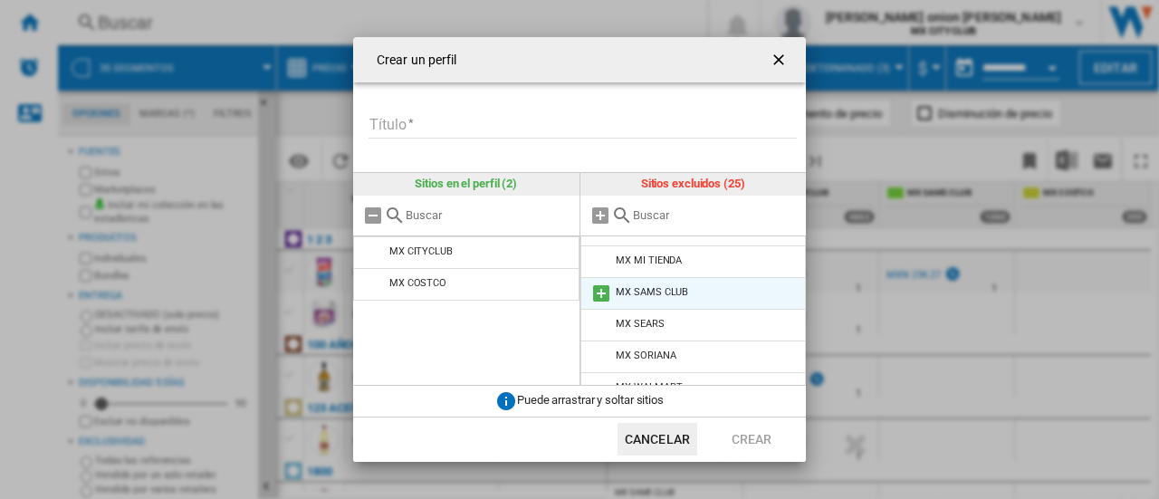
click at [600, 291] on md-icon at bounding box center [602, 294] width 22 height 22
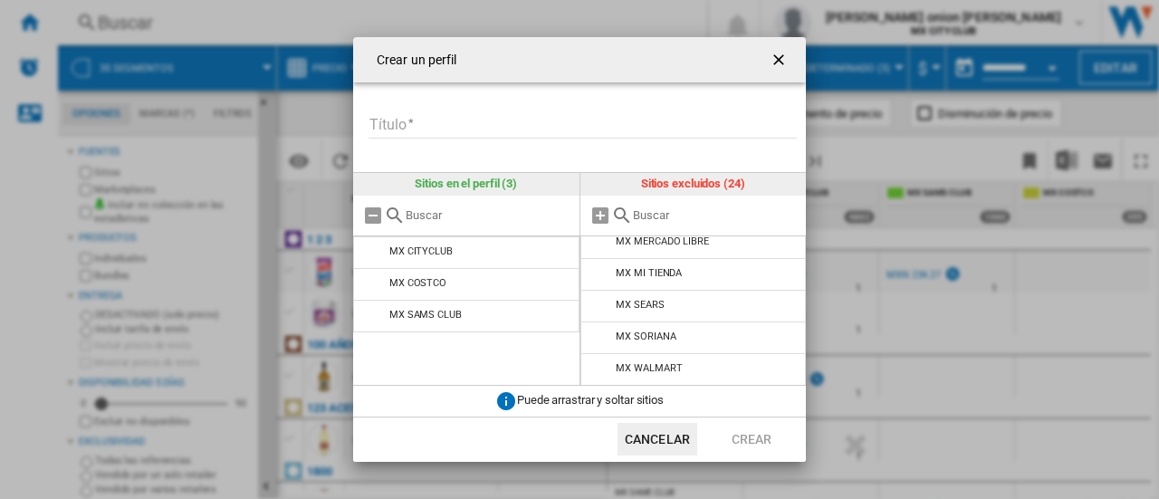
click at [420, 113] on input "Título" at bounding box center [583, 124] width 428 height 27
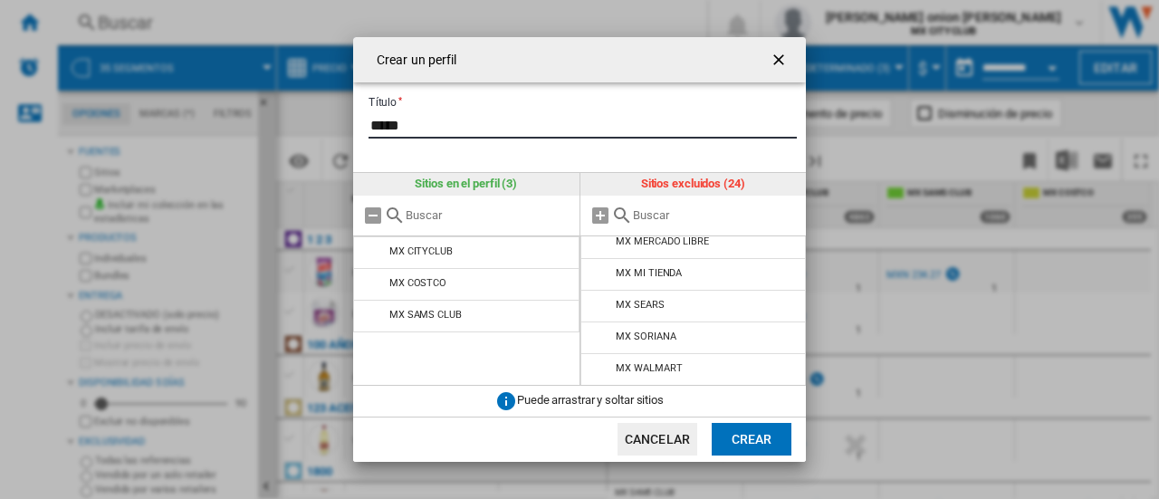
type input "*****"
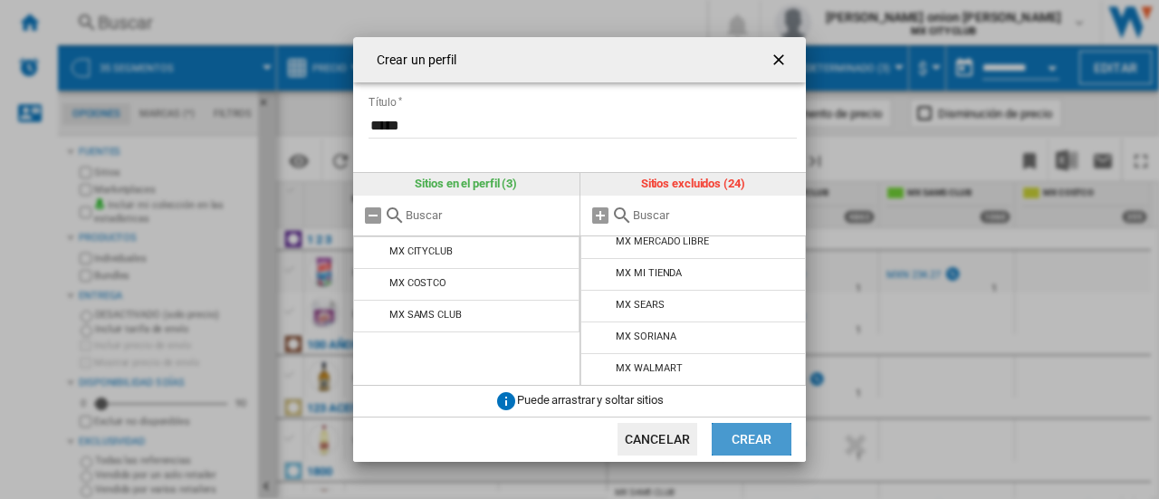
click at [746, 439] on button "Crear" at bounding box center [752, 439] width 80 height 33
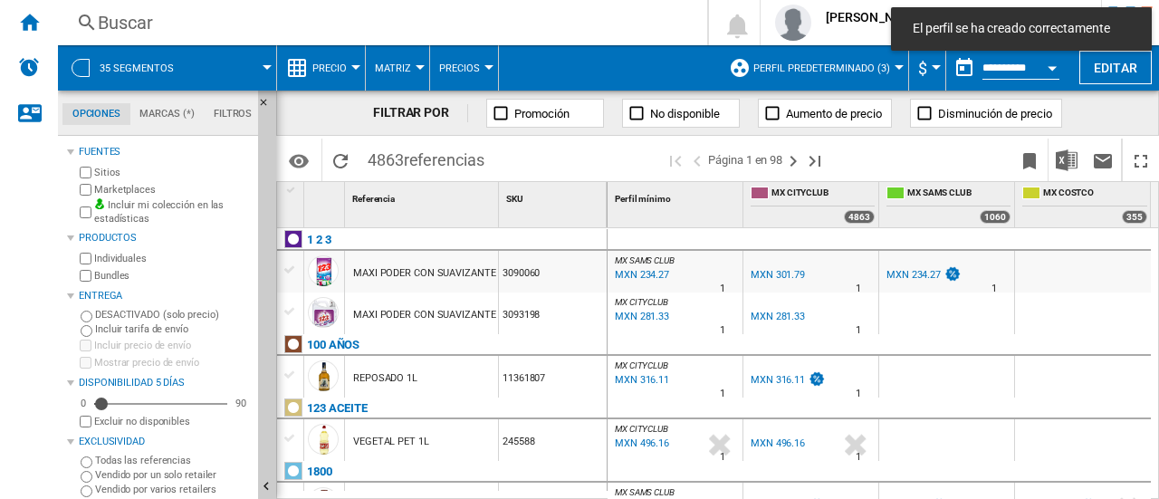
click at [851, 72] on span "Perfil predeterminado (3)" at bounding box center [822, 68] width 137 height 12
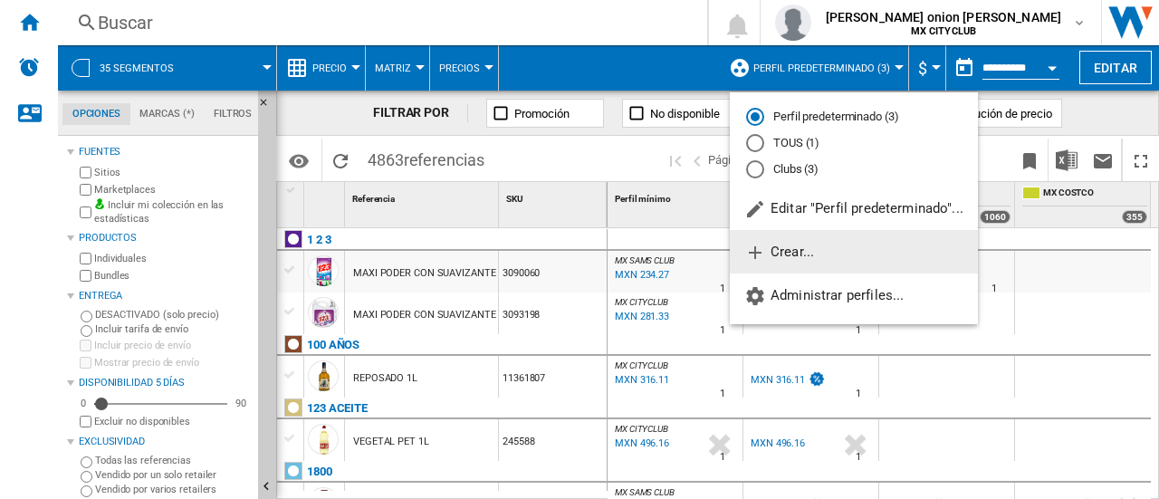
click at [783, 245] on span "Crear..." at bounding box center [780, 252] width 70 height 16
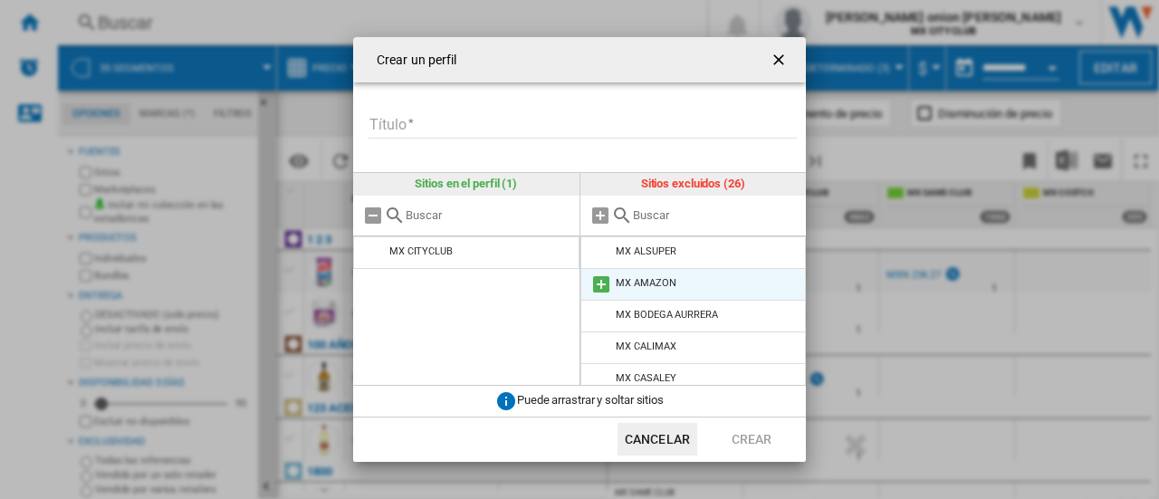
click at [601, 280] on md-icon "Crear un ..." at bounding box center [602, 285] width 22 height 22
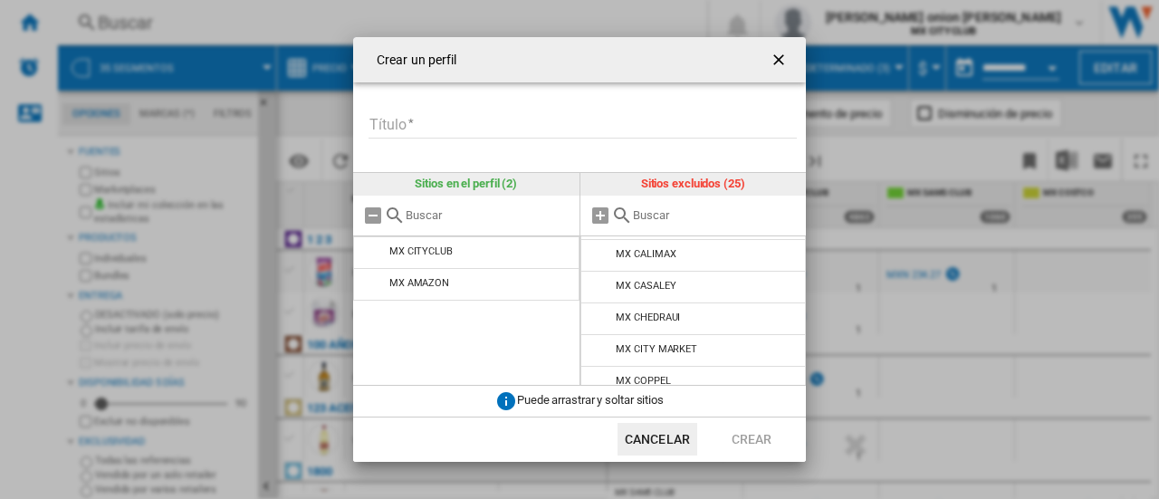
scroll to position [0, 0]
click at [596, 215] on md-icon "Crear un ..." at bounding box center [601, 216] width 22 height 22
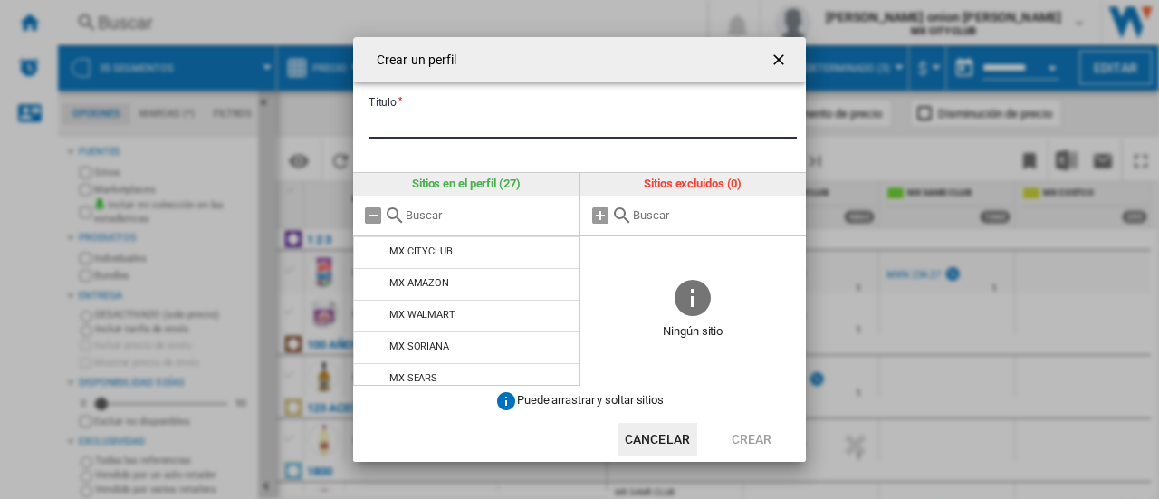
click at [440, 128] on input "Título" at bounding box center [583, 124] width 428 height 27
type input "*"
type input "****"
click at [751, 450] on button "Crear" at bounding box center [752, 439] width 80 height 33
